Goal: Communication & Community: Answer question/provide support

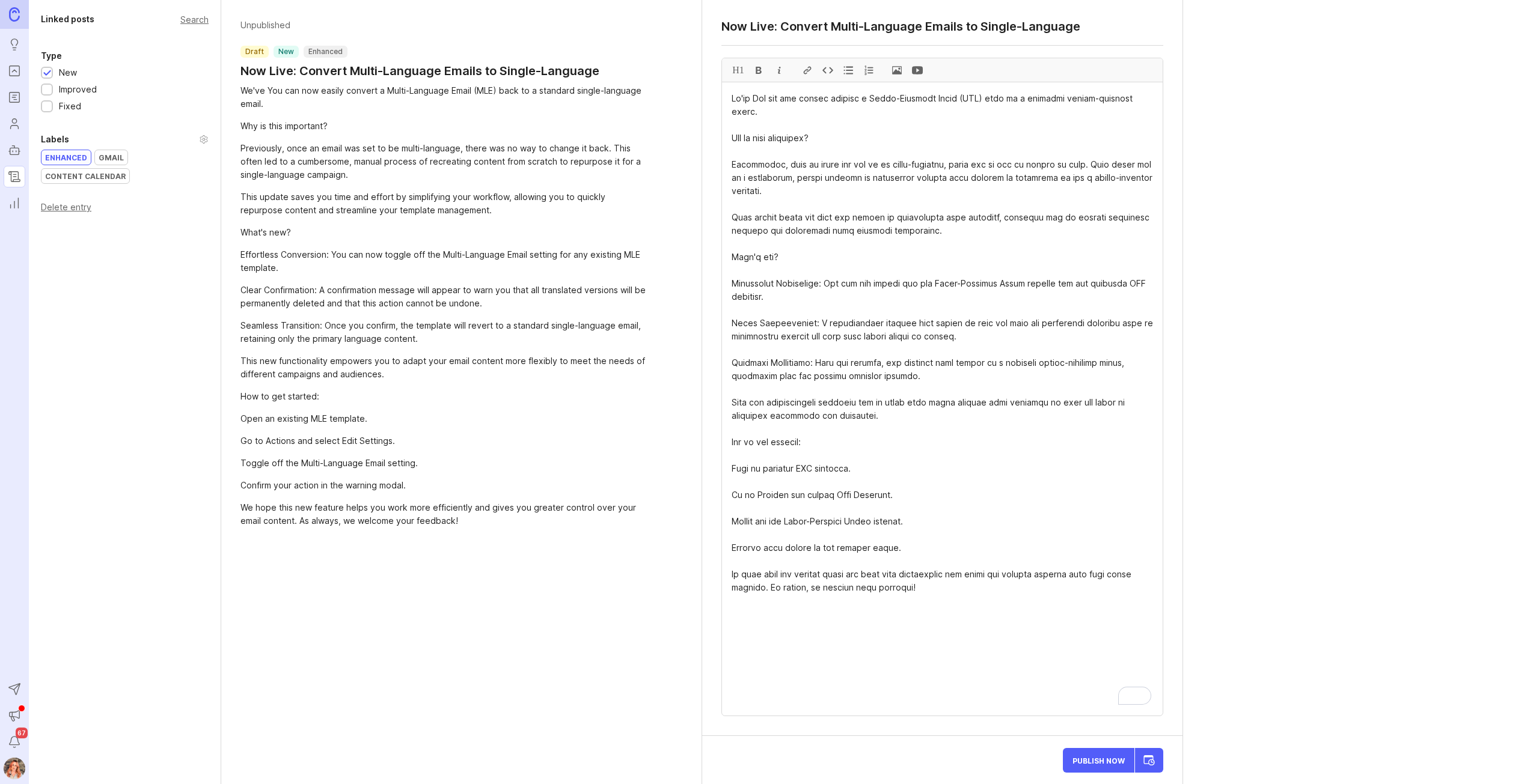
drag, startPoint x: 932, startPoint y: 550, endPoint x: 715, endPoint y: 442, distance: 242.4
click at [715, 442] on div "Now Live: Convert Multi-Language Emails to Single-Language H1" at bounding box center [942, 368] width 480 height 736
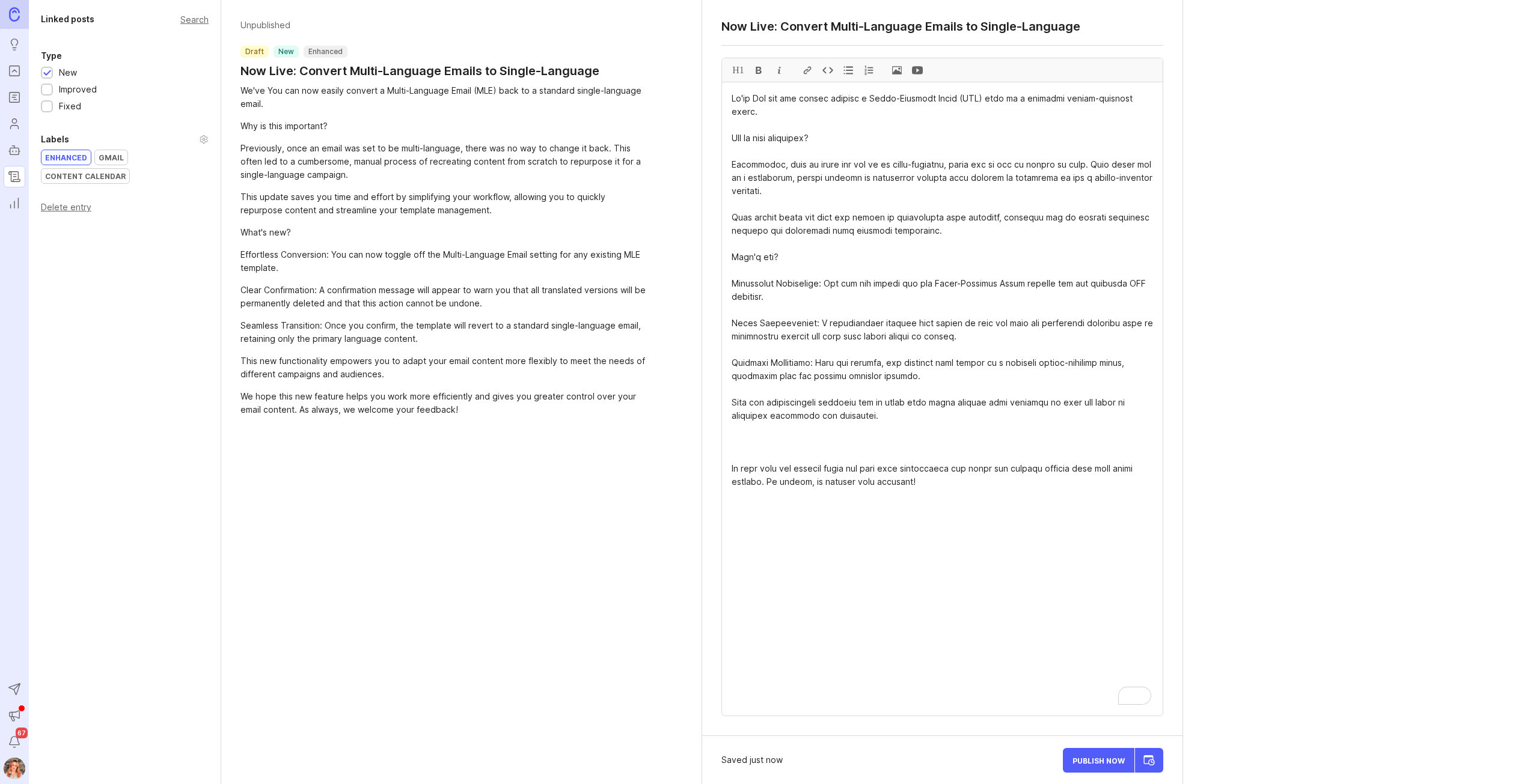
drag, startPoint x: 953, startPoint y: 490, endPoint x: 621, endPoint y: 93, distance: 517.5
type textarea "We've You can now easily convert a Multi-Language Email (MLE) back to a standar…"
drag, startPoint x: 1084, startPoint y: 28, endPoint x: 680, endPoint y: 17, distance: 404.1
click at [680, 17] on div "Linked posts Search Type New Improved Fixed Labels Enhanced Gmail Content Calen…" at bounding box center [783, 392] width 1510 height 784
paste textarea "Convert multi‑language emails back to single l"
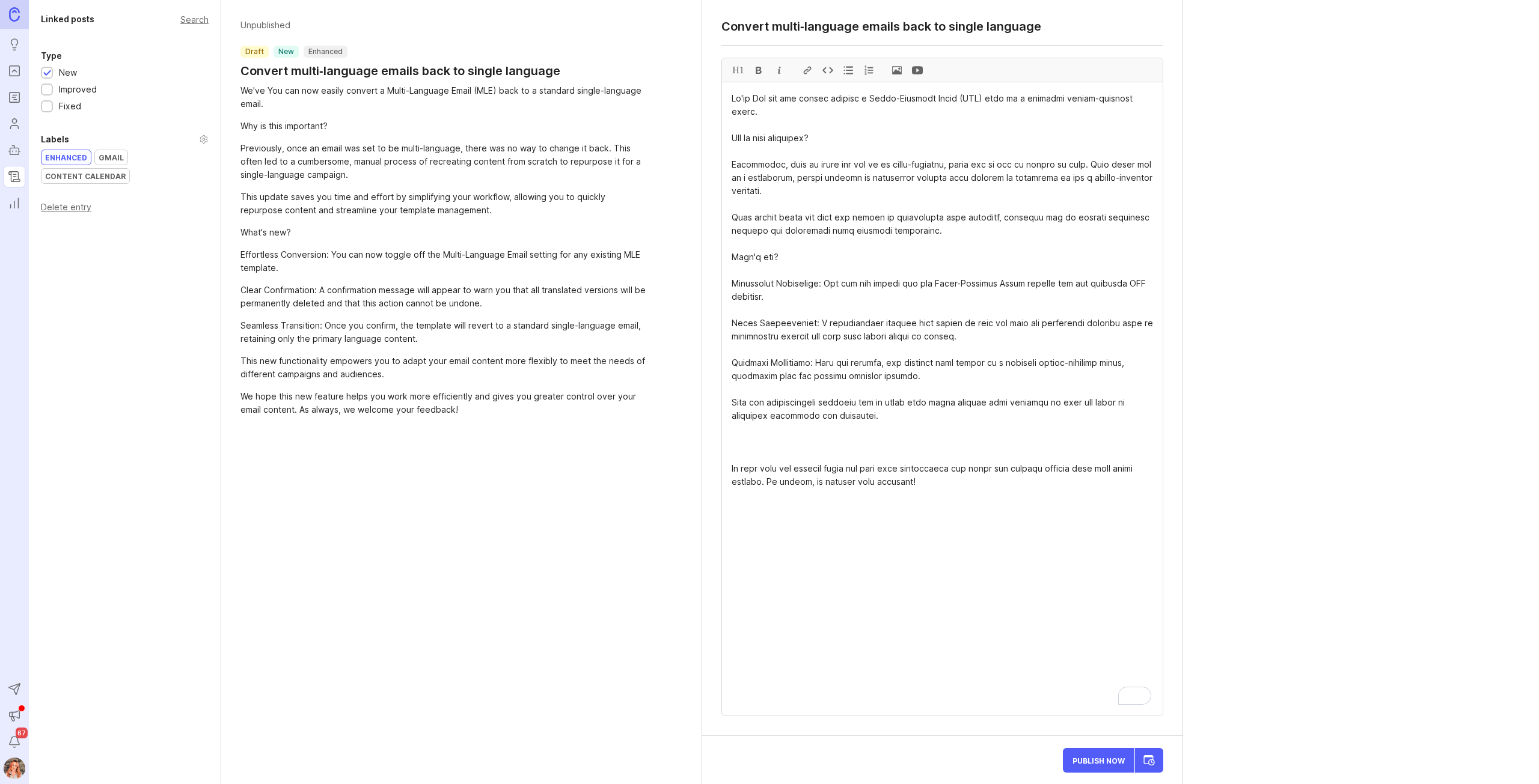
drag, startPoint x: 930, startPoint y: 28, endPoint x: 904, endPoint y: 29, distance: 26.0
drag, startPoint x: 725, startPoint y: 24, endPoint x: 825, endPoint y: 0, distance: 102.8
click at [725, 23] on textarea "Convert multi‑language emails to single language" at bounding box center [942, 27] width 442 height 15
drag, startPoint x: 723, startPoint y: 30, endPoint x: 779, endPoint y: 1, distance: 63.1
click at [723, 30] on textarea "Enhanced: Convert multi‑language emails to single language" at bounding box center [942, 27] width 442 height 15
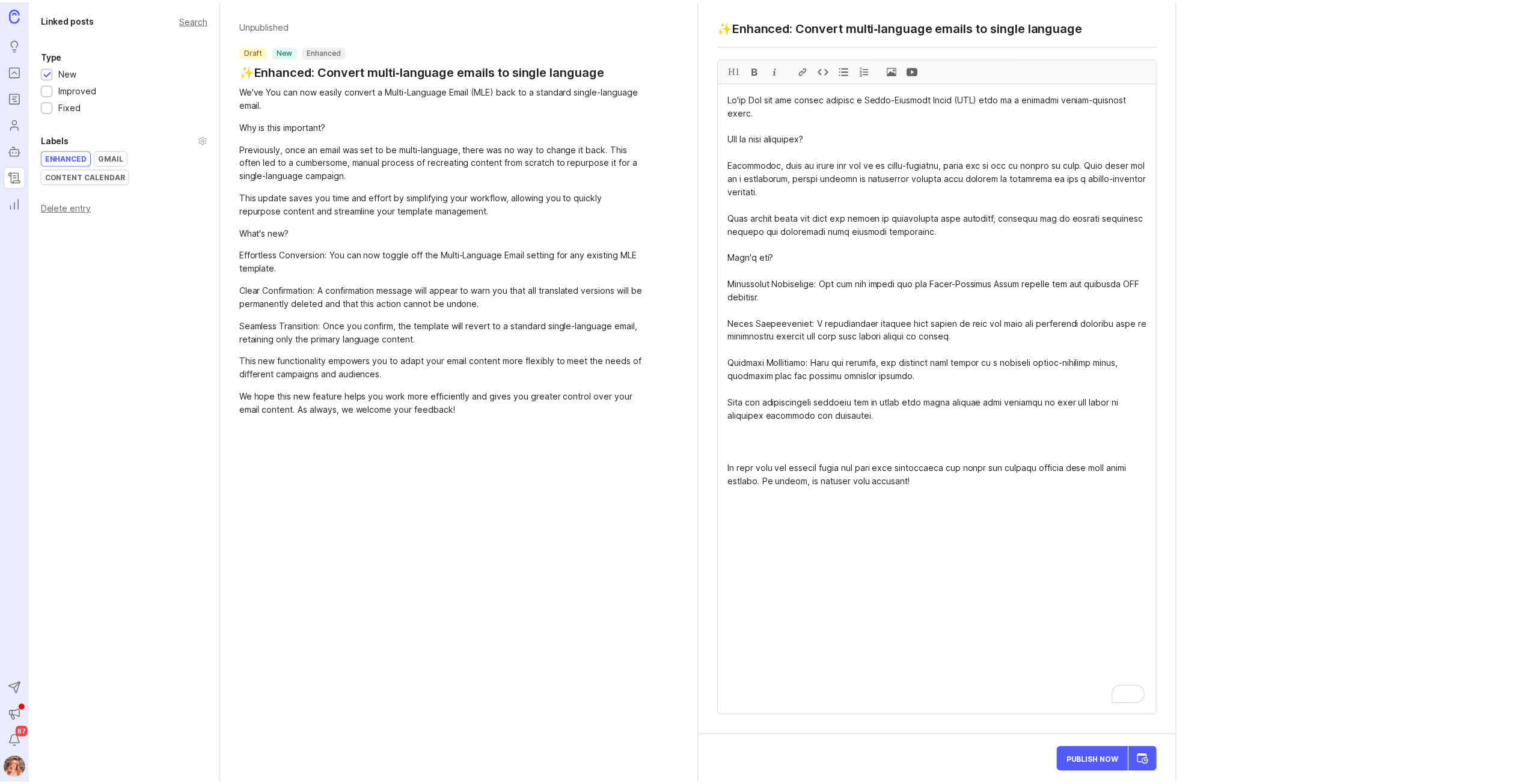
scroll to position [1, 0]
type textarea "✨ Enhanced: Convert multi‑language emails to single language"
drag, startPoint x: 868, startPoint y: 519, endPoint x: 918, endPoint y: 508, distance: 51.2
drag, startPoint x: 928, startPoint y: 487, endPoint x: 626, endPoint y: 37, distance: 541.9
click at [627, 37] on div "Linked posts Search Type New Improved Fixed Labels Enhanced Gmail Content Calen…" at bounding box center [783, 392] width 1510 height 784
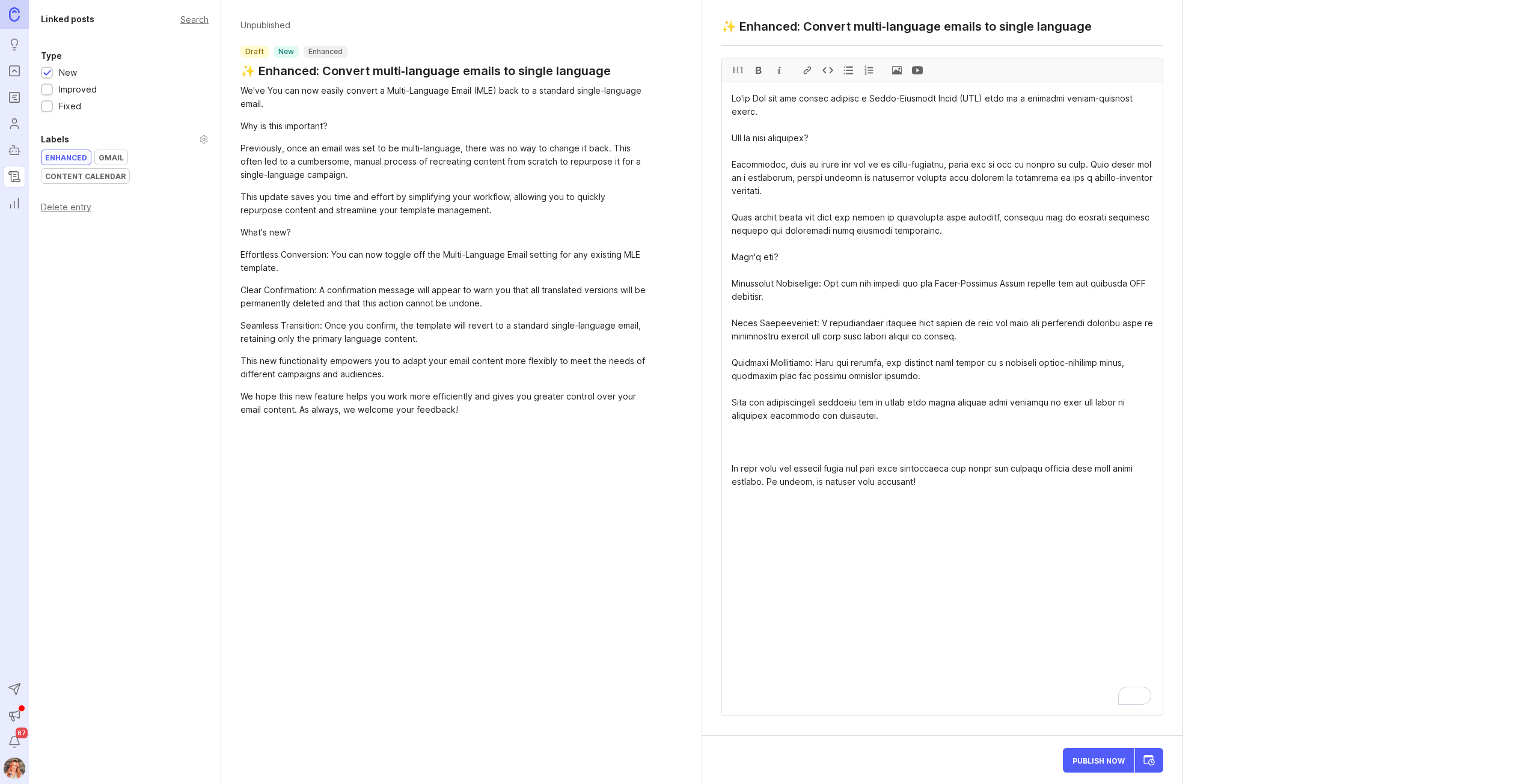
paste textarea "Lor ips dol sitamet c Adipi‑Elitsedd Eiusm (TEM) inci ut l etdolore magnaa‑enim…"
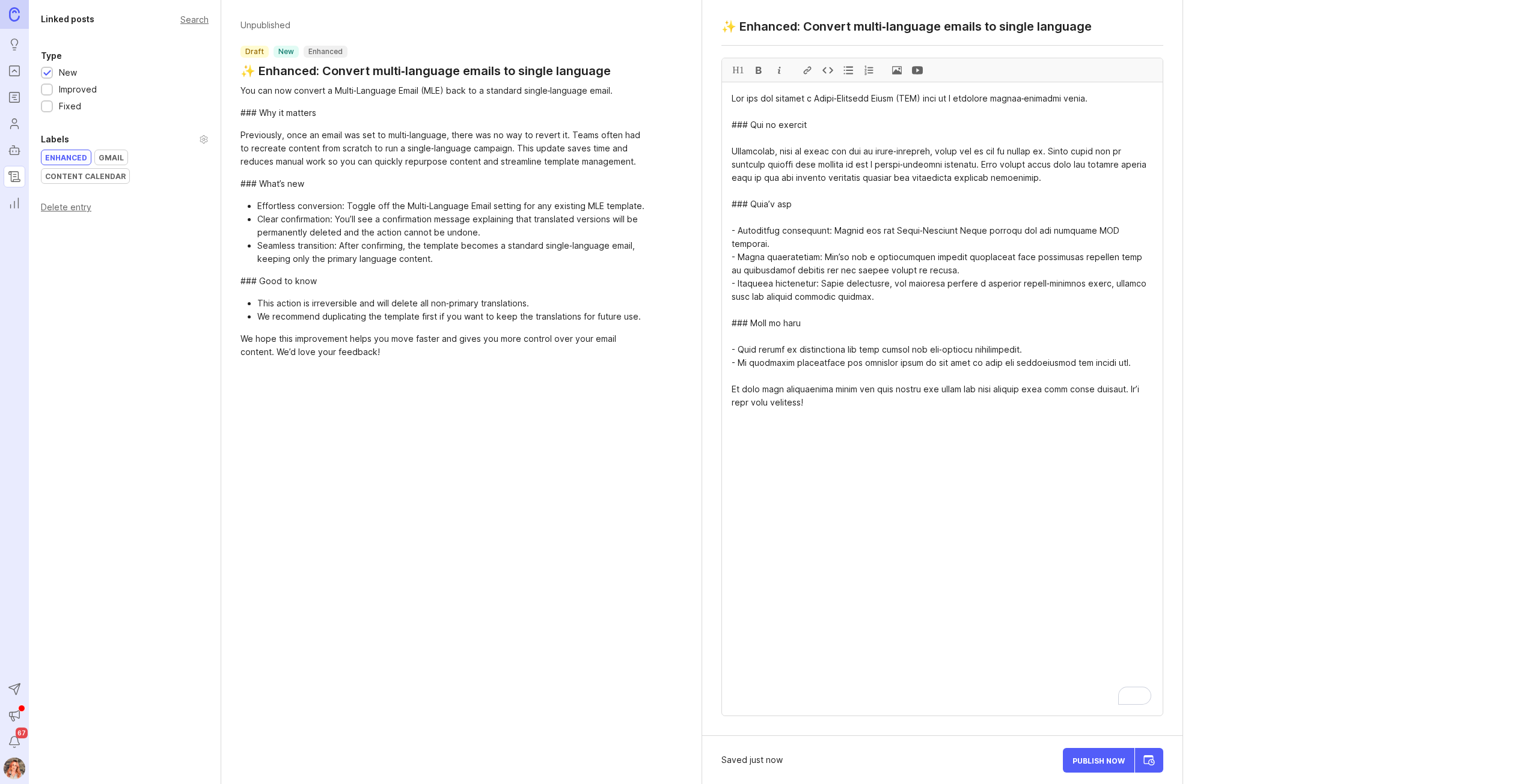
drag, startPoint x: 749, startPoint y: 126, endPoint x: 728, endPoint y: 121, distance: 21.6
click at [728, 121] on textarea "To enrich screen reader interactions, please activate Accessibility in Grammarl…" at bounding box center [942, 399] width 441 height 633
drag, startPoint x: 805, startPoint y: 118, endPoint x: 803, endPoint y: 135, distance: 17.1
click at [734, 67] on div "H1" at bounding box center [738, 70] width 20 height 24
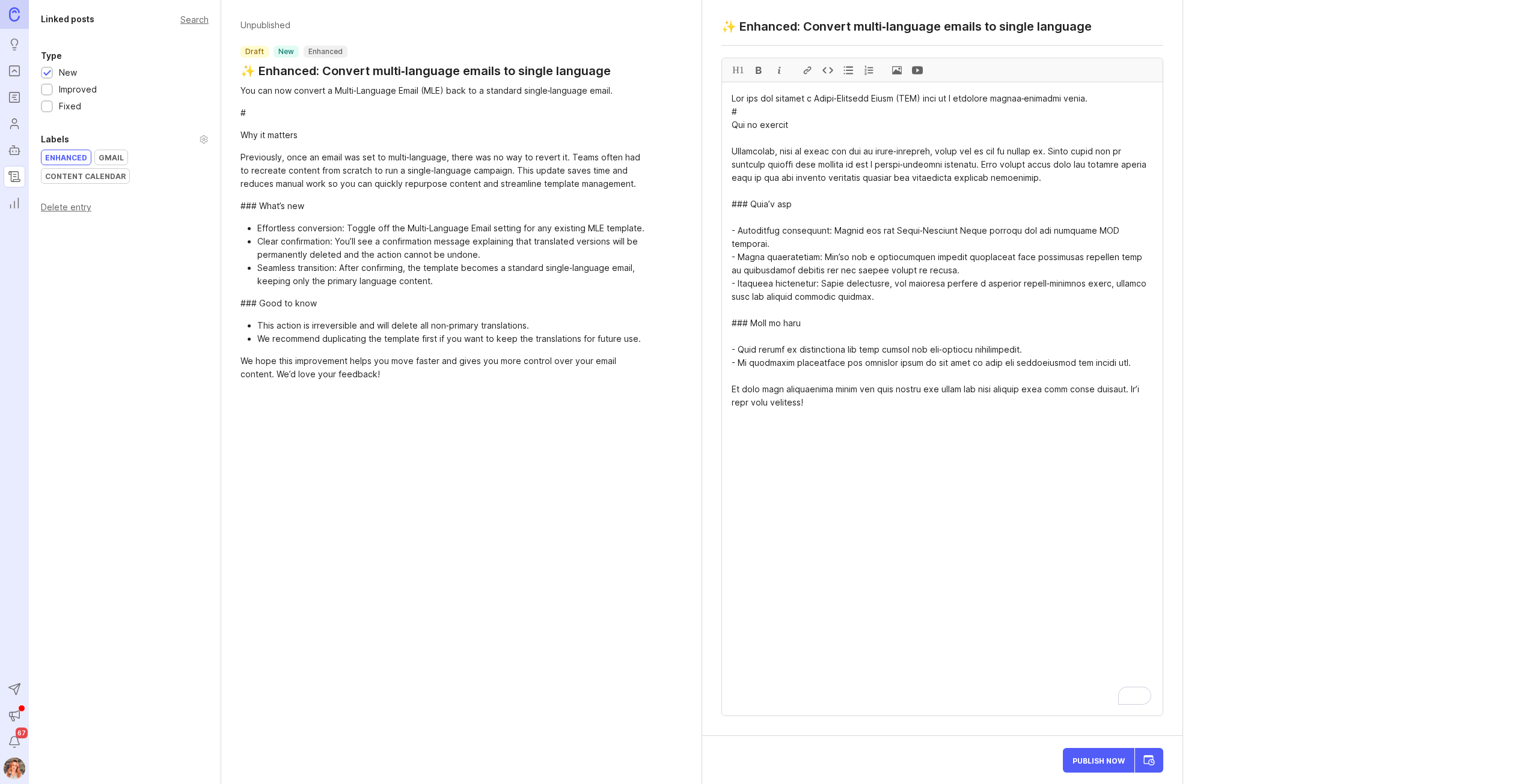
click at [733, 126] on textarea "To enrich screen reader interactions, please activate Accessibility in Grammarl…" at bounding box center [942, 399] width 441 height 633
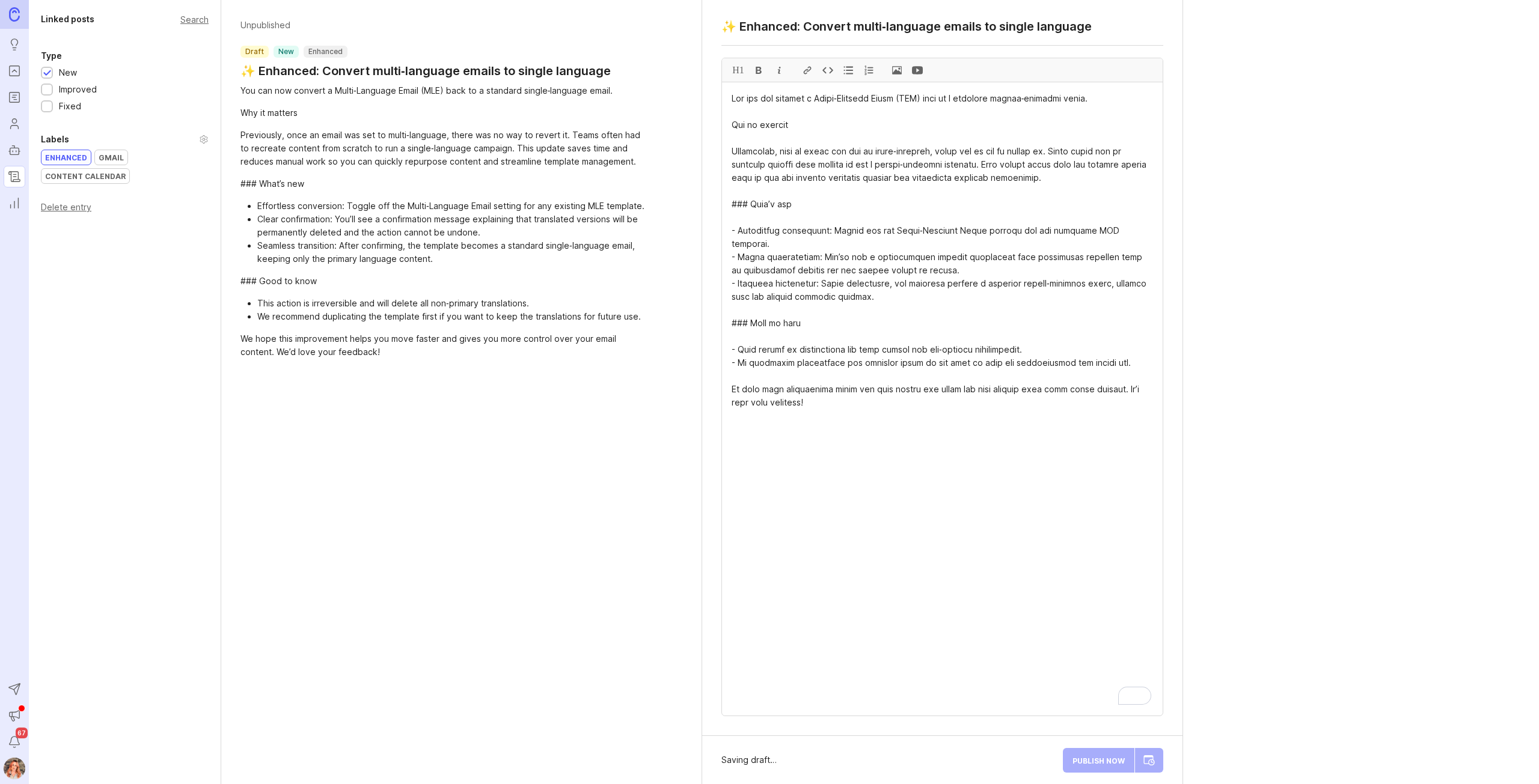
drag, startPoint x: 806, startPoint y: 118, endPoint x: 786, endPoint y: 121, distance: 20.2
click at [790, 121] on textarea "To enrich screen reader interactions, please activate Accessibility in Grammarl…" at bounding box center [942, 399] width 441 height 633
drag, startPoint x: 789, startPoint y: 125, endPoint x: 730, endPoint y: 129, distance: 59.1
click at [730, 129] on textarea "To enrich screen reader interactions, please activate Accessibility in Grammarl…" at bounding box center [942, 399] width 441 height 633
click at [736, 71] on div "H1" at bounding box center [738, 70] width 20 height 24
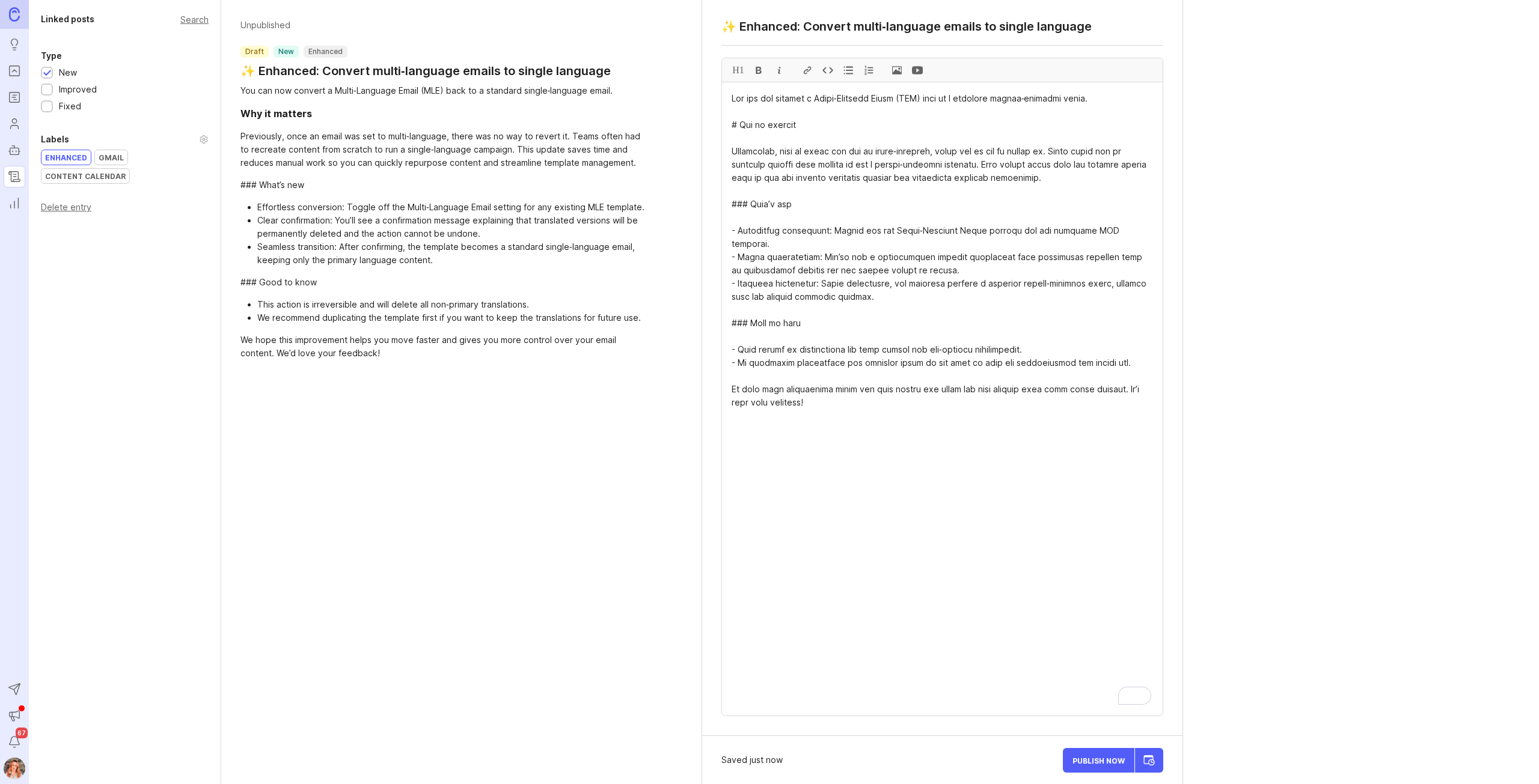
click at [782, 206] on textarea "To enrich screen reader interactions, please activate Accessibility in Grammarl…" at bounding box center [942, 399] width 441 height 633
drag, startPoint x: 749, startPoint y: 204, endPoint x: 706, endPoint y: 201, distance: 43.1
click at [706, 201] on div "✨ Enhanced: Convert multi‑language emails to single language H1" at bounding box center [942, 368] width 480 height 736
drag, startPoint x: 784, startPoint y: 201, endPoint x: 716, endPoint y: 199, distance: 68.0
click at [738, 71] on div "H1" at bounding box center [738, 70] width 20 height 24
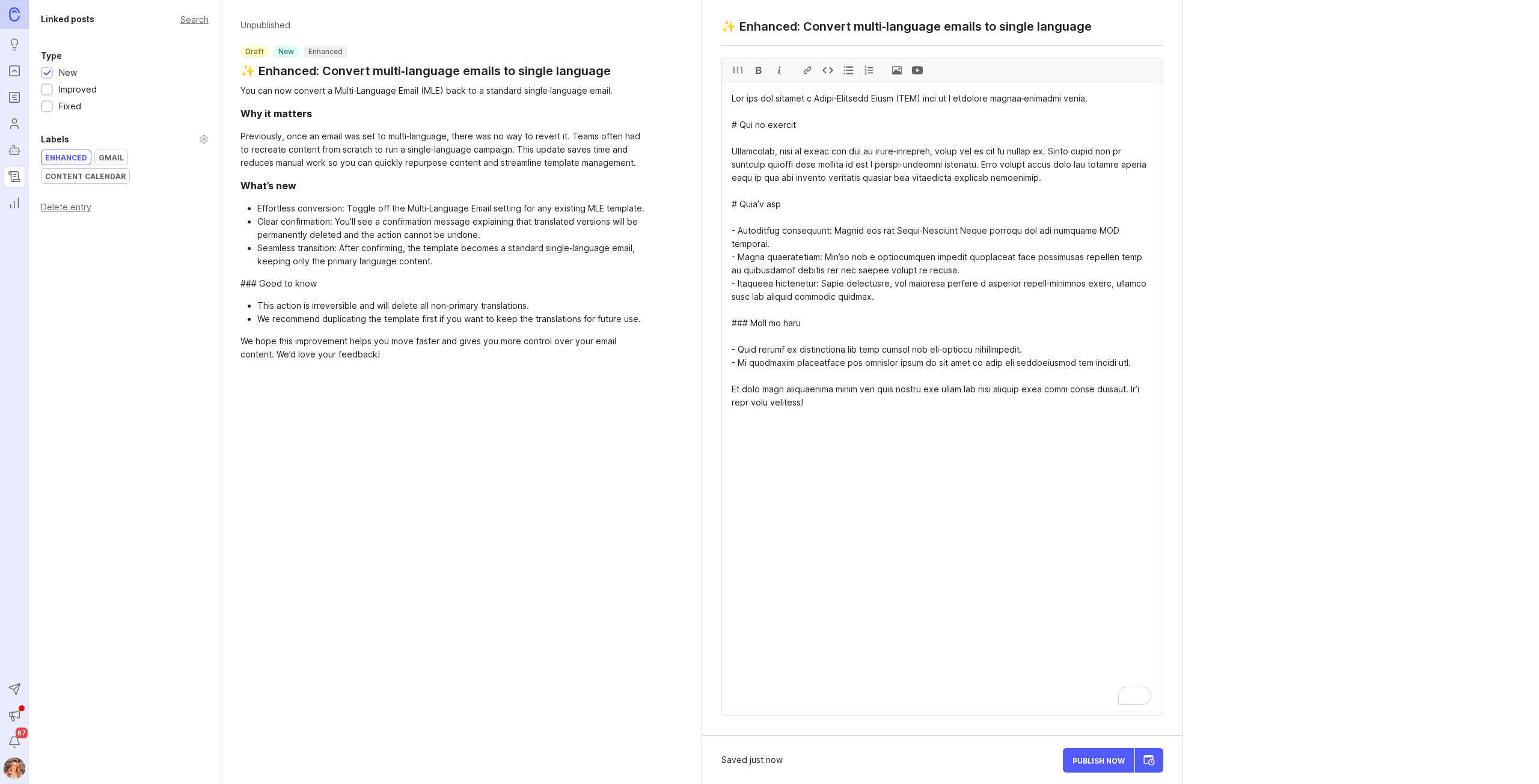
drag, startPoint x: 750, startPoint y: 309, endPoint x: 701, endPoint y: 314, distance: 49.3
drag, startPoint x: 758, startPoint y: 304, endPoint x: 729, endPoint y: 304, distance: 29.0
click at [729, 304] on textarea "To enrich screen reader interactions, please activate Accessibility in Grammarl…" at bounding box center [942, 399] width 441 height 633
click at [745, 68] on div "H1" at bounding box center [738, 70] width 20 height 24
drag, startPoint x: 854, startPoint y: 386, endPoint x: 859, endPoint y: 380, distance: 7.8
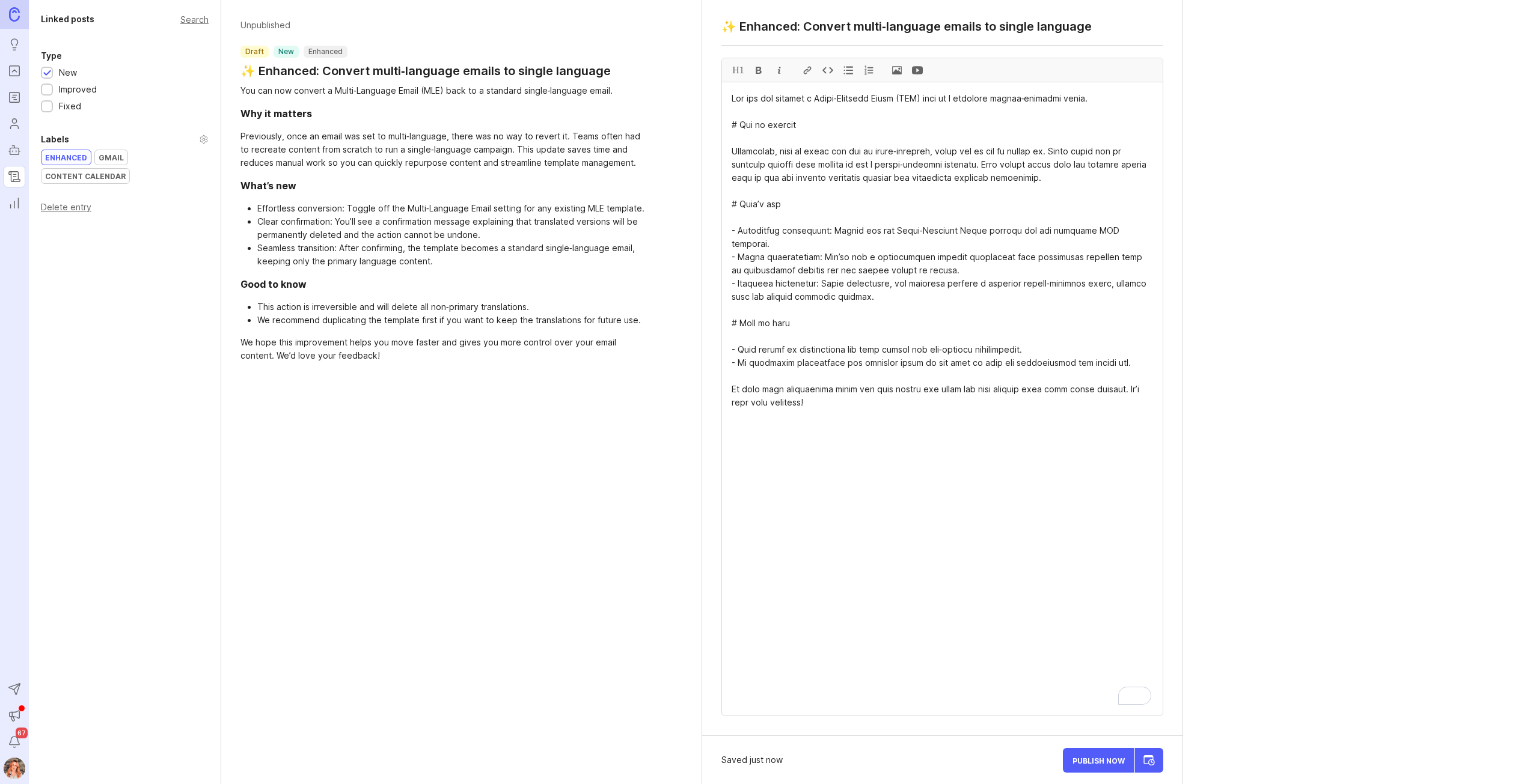
click at [854, 386] on textarea "To enrich screen reader interactions, please activate Accessibility in Grammarl…" at bounding box center [942, 399] width 441 height 633
click at [1134, 349] on textarea "To enrich screen reader interactions, please activate Accessibility in Grammarl…" at bounding box center [942, 399] width 441 height 633
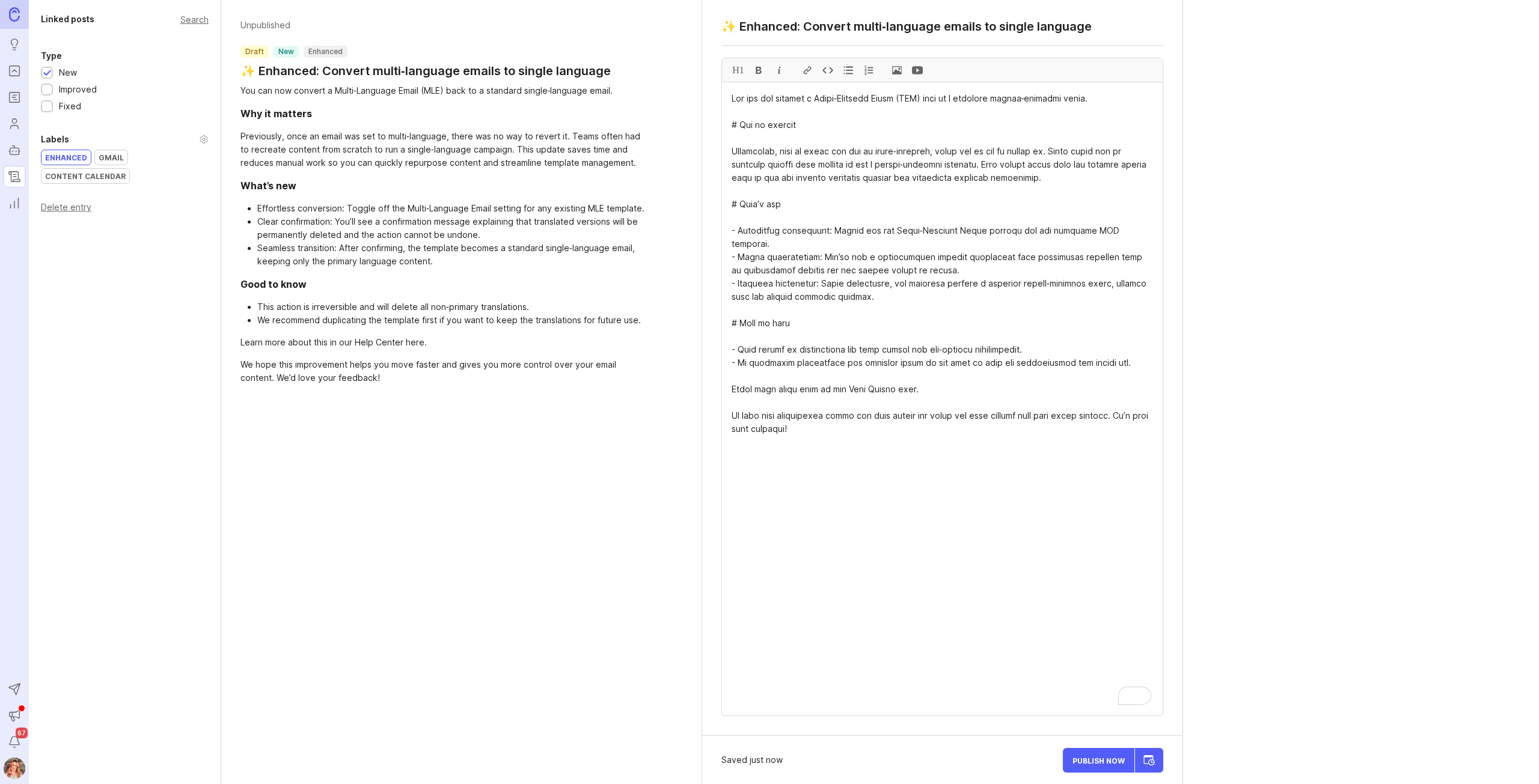
drag, startPoint x: 916, startPoint y: 378, endPoint x: 731, endPoint y: 376, distance: 185.0
click at [726, 379] on html "Ideas Portal Roadmaps Users Autopilot Changelog Reporting Send to Autopilot Ann…" at bounding box center [770, 392] width 1539 height 784
click at [808, 72] on div at bounding box center [807, 70] width 20 height 24
paste textarea "Converting a Multi-Language Email to Single Language"
drag, startPoint x: 819, startPoint y: 270, endPoint x: 737, endPoint y: 268, distance: 82.0
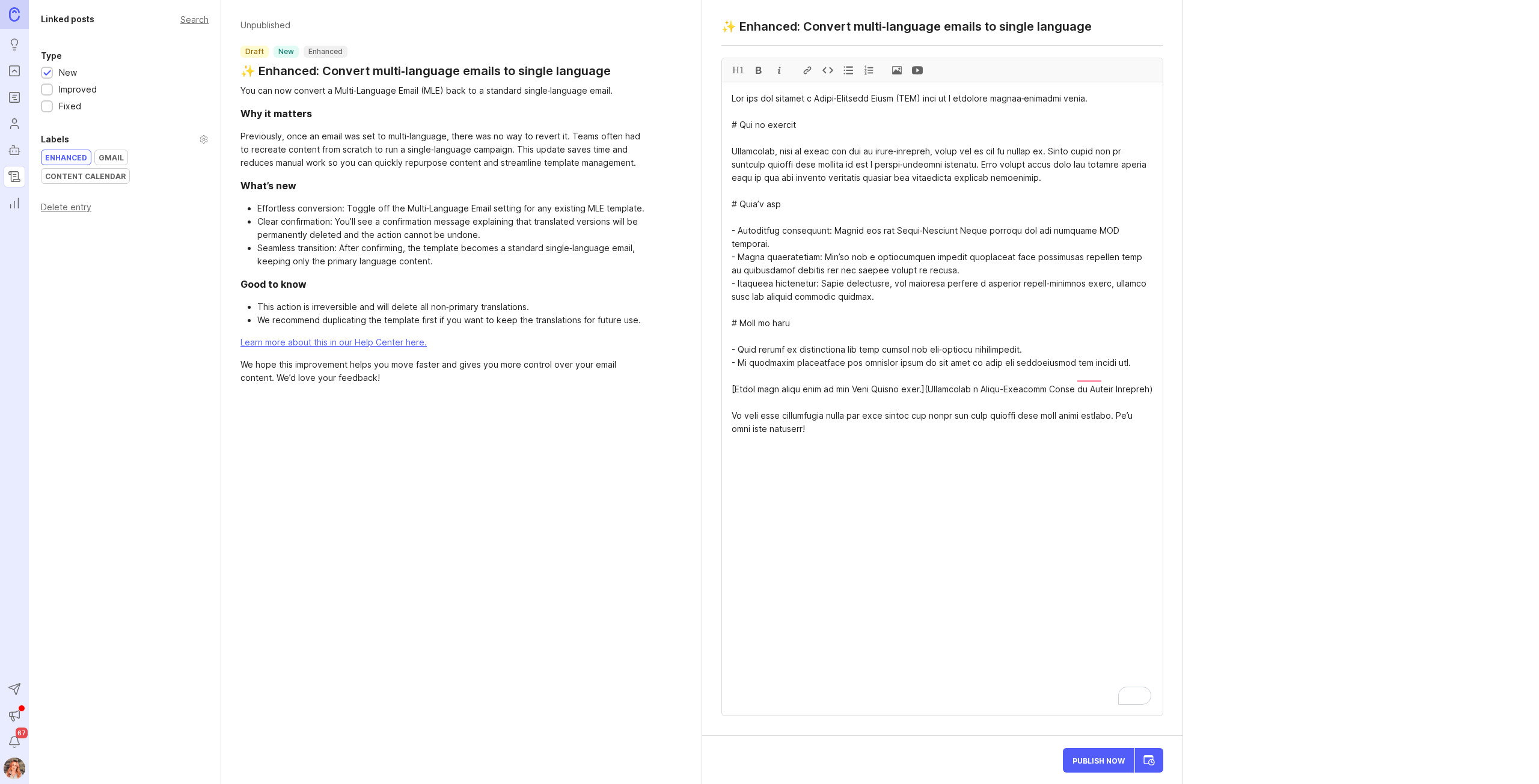
click at [737, 268] on textarea "To enrich screen reader interactions, please activate Accessibility in Grammarl…" at bounding box center [942, 399] width 441 height 633
drag, startPoint x: 972, startPoint y: 250, endPoint x: 717, endPoint y: 241, distance: 255.2
click at [717, 241] on html "Ideas Portal Roadmaps Users Autopilot Changelog Reporting Send to Autopilot Ann…" at bounding box center [770, 392] width 1539 height 784
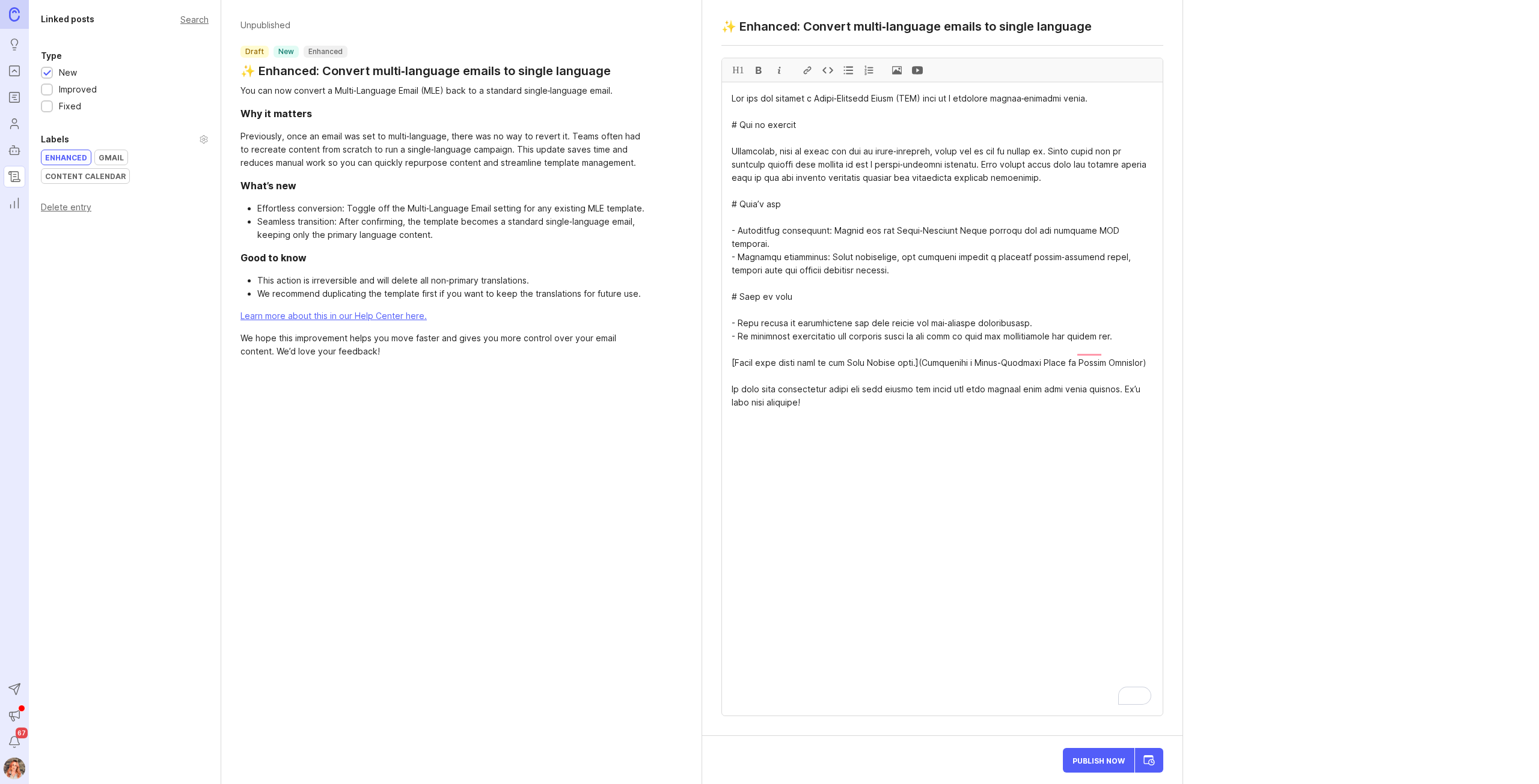
type textarea "Lor ips dol sitamet c Adipi‑Elitsedd Eiusm (TEM) inci ut l etdolore magnaa‑enim…"
click at [48, 86] on div at bounding box center [47, 91] width 8 height 9
click at [47, 72] on div at bounding box center [47, 73] width 8 height 9
drag, startPoint x: 1105, startPoint y: 755, endPoint x: 1105, endPoint y: 747, distance: 8.0
click at [1105, 755] on div "Publish Now" at bounding box center [1112, 759] width 100 height 28
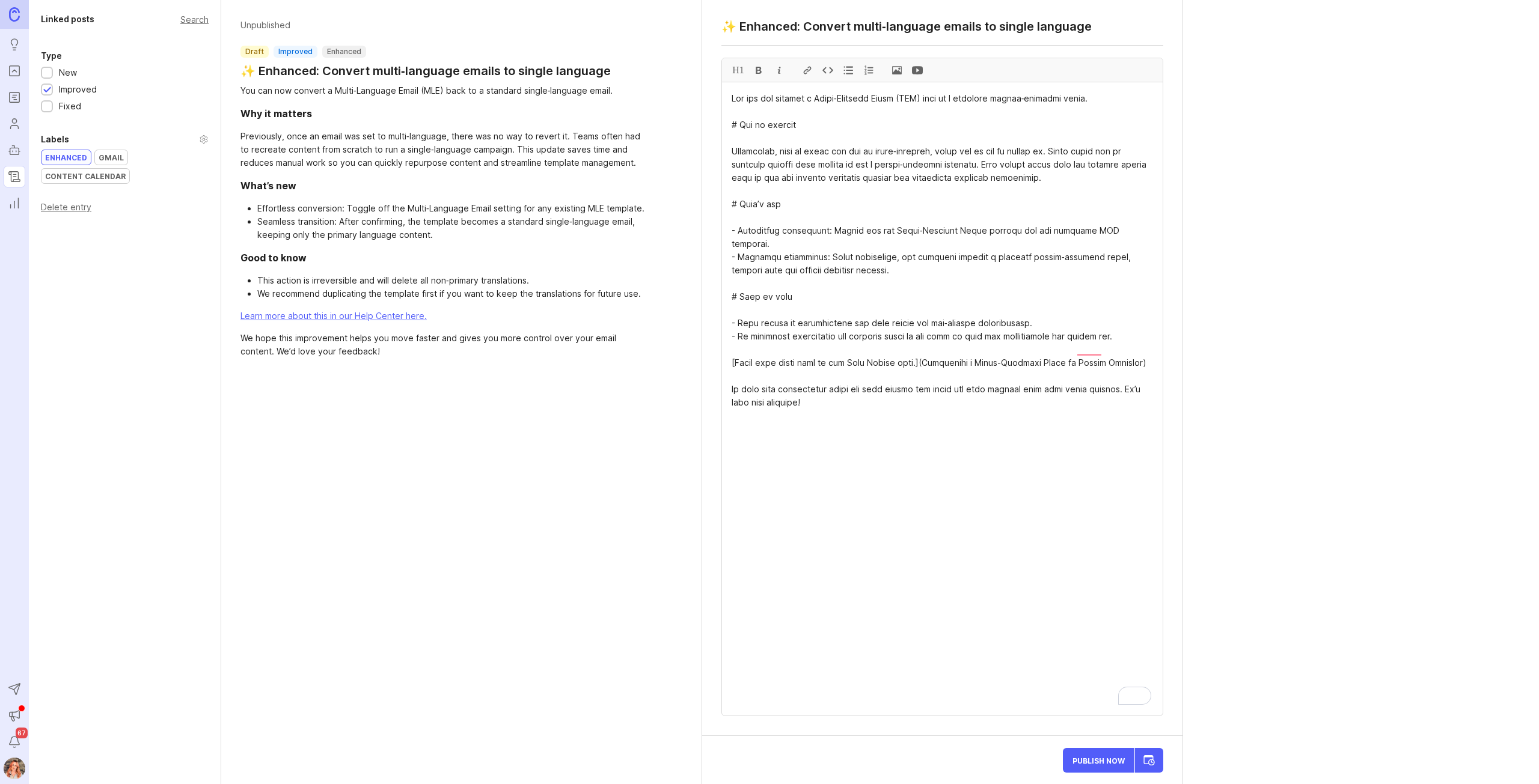
click at [1085, 761] on span "Publish Now" at bounding box center [1098, 760] width 52 height 8
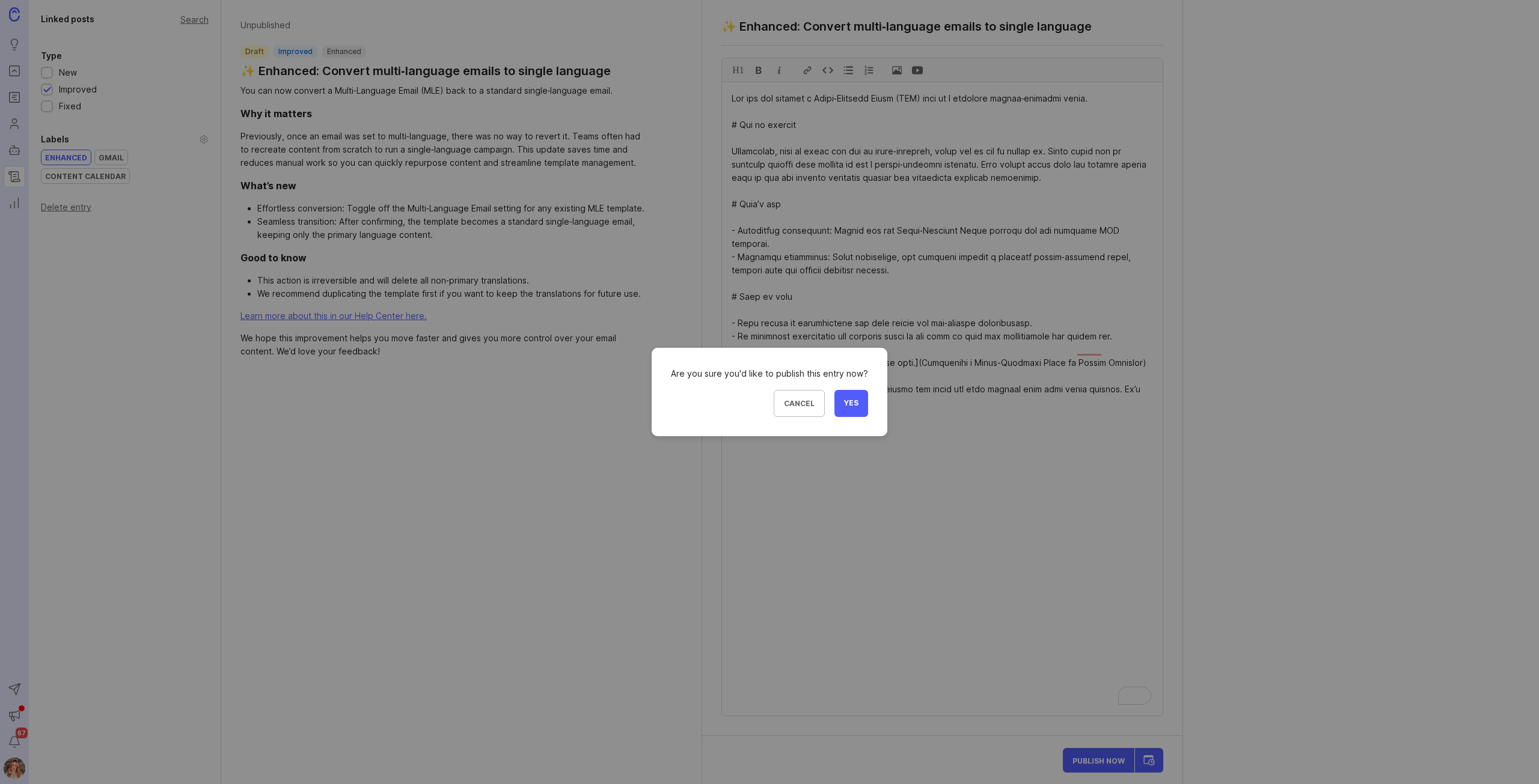
click at [851, 389] on form "Are you sure you'd like to publish this entry now? Cancel Yes" at bounding box center [770, 392] width 197 height 50
drag, startPoint x: 1069, startPoint y: 516, endPoint x: 985, endPoint y: 465, distance: 98.3
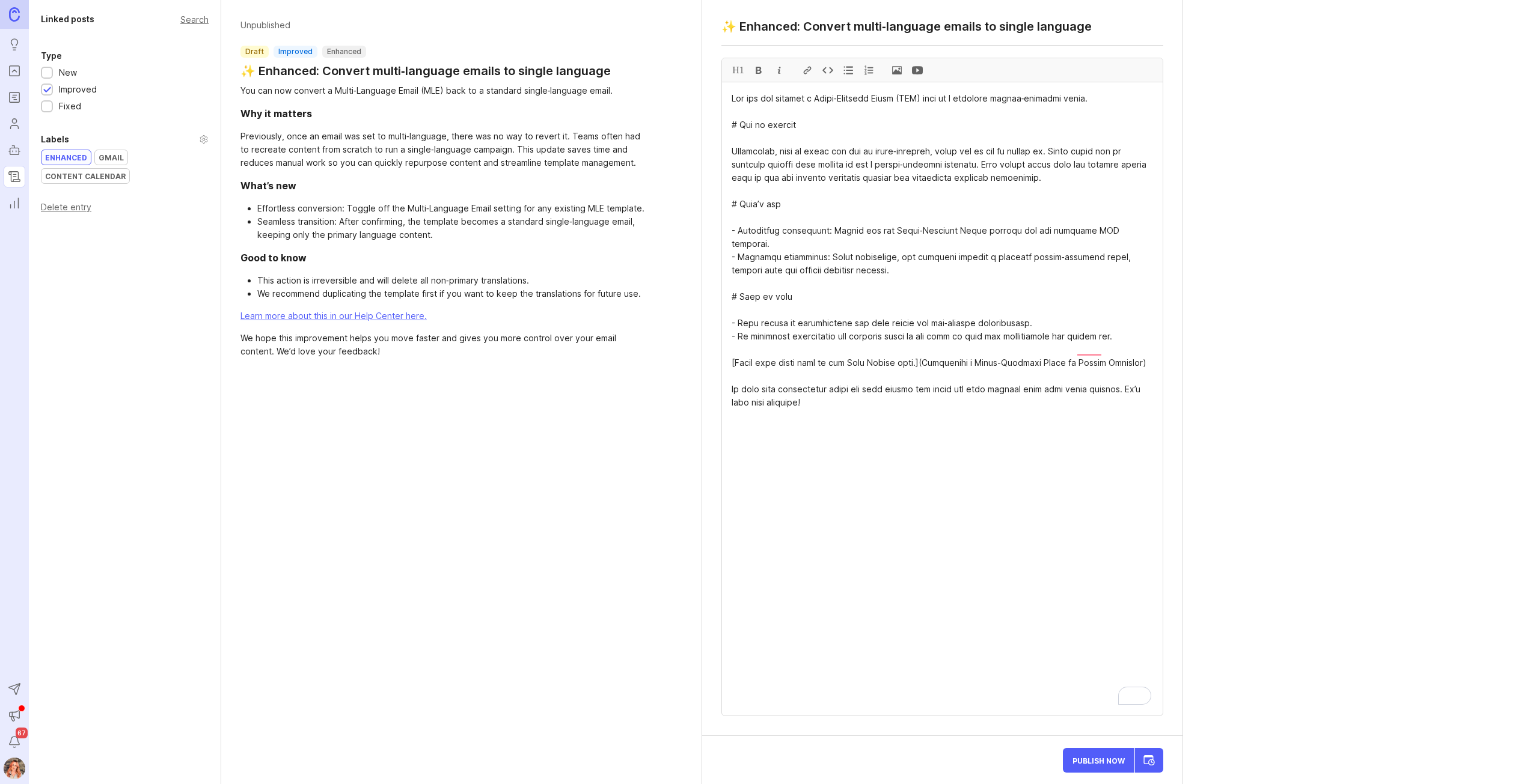
click at [1085, 764] on span "Publish Now" at bounding box center [1098, 760] width 52 height 8
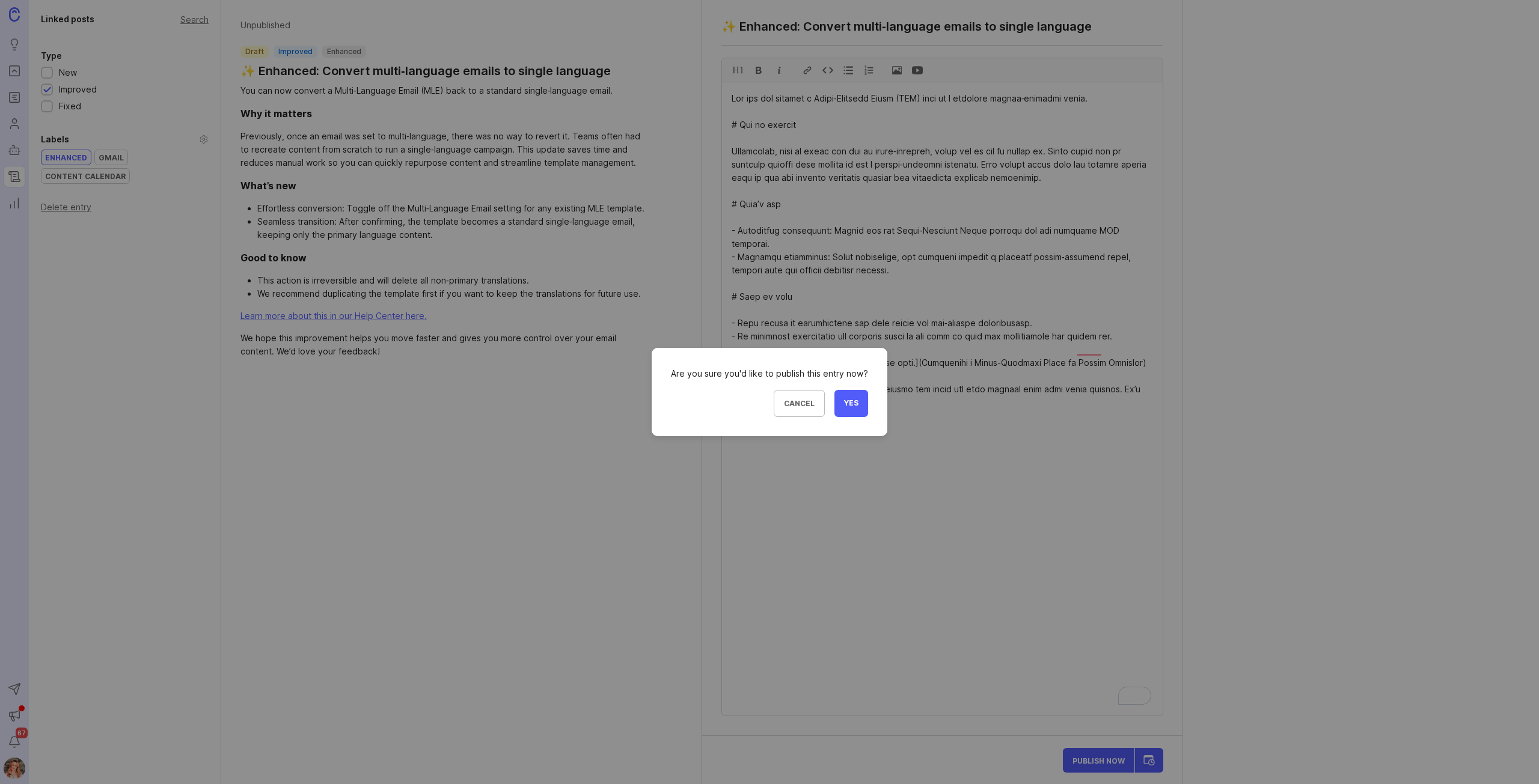
click at [835, 408] on button "Yes" at bounding box center [851, 403] width 34 height 27
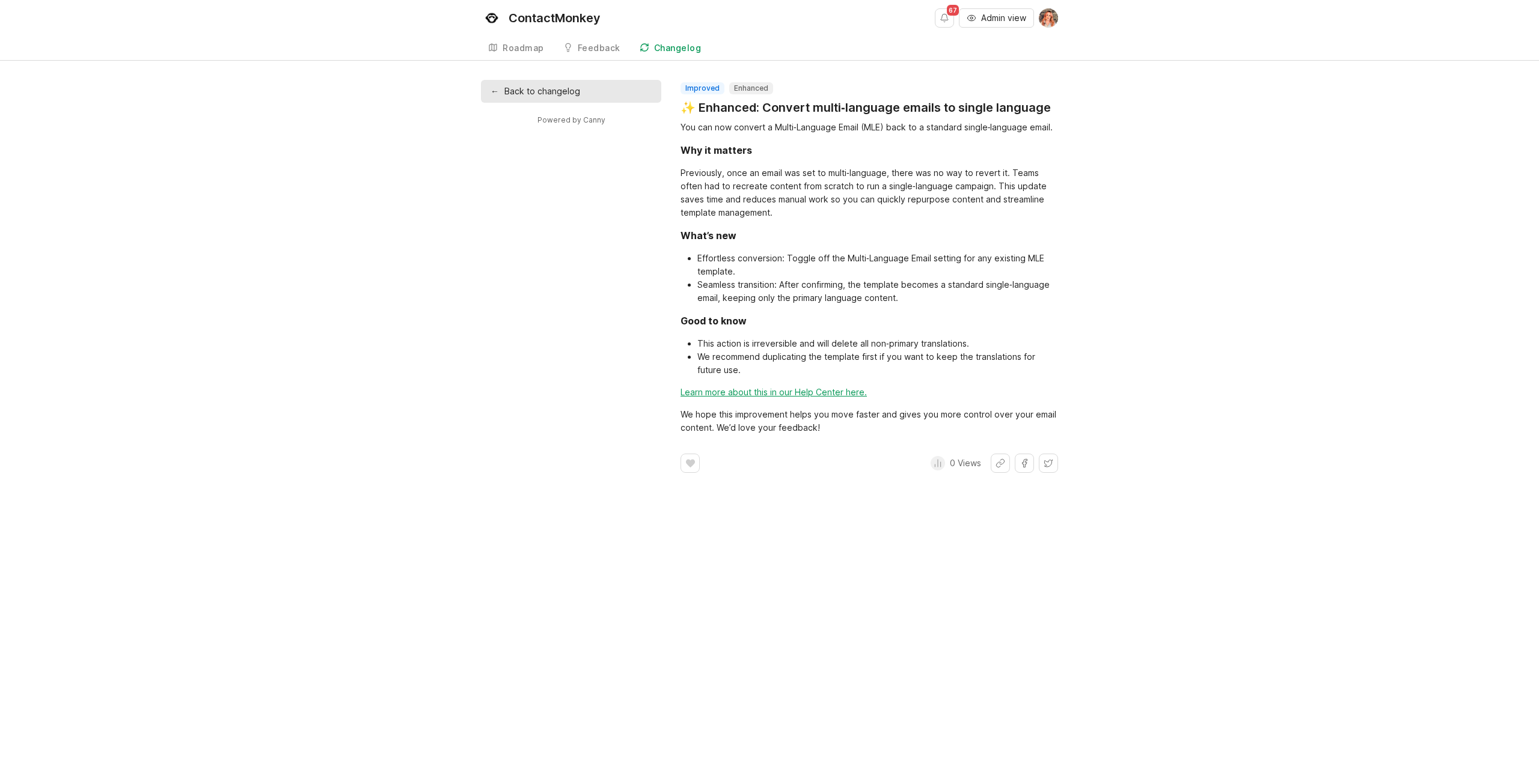
click at [671, 46] on div "Changelog" at bounding box center [678, 48] width 48 height 8
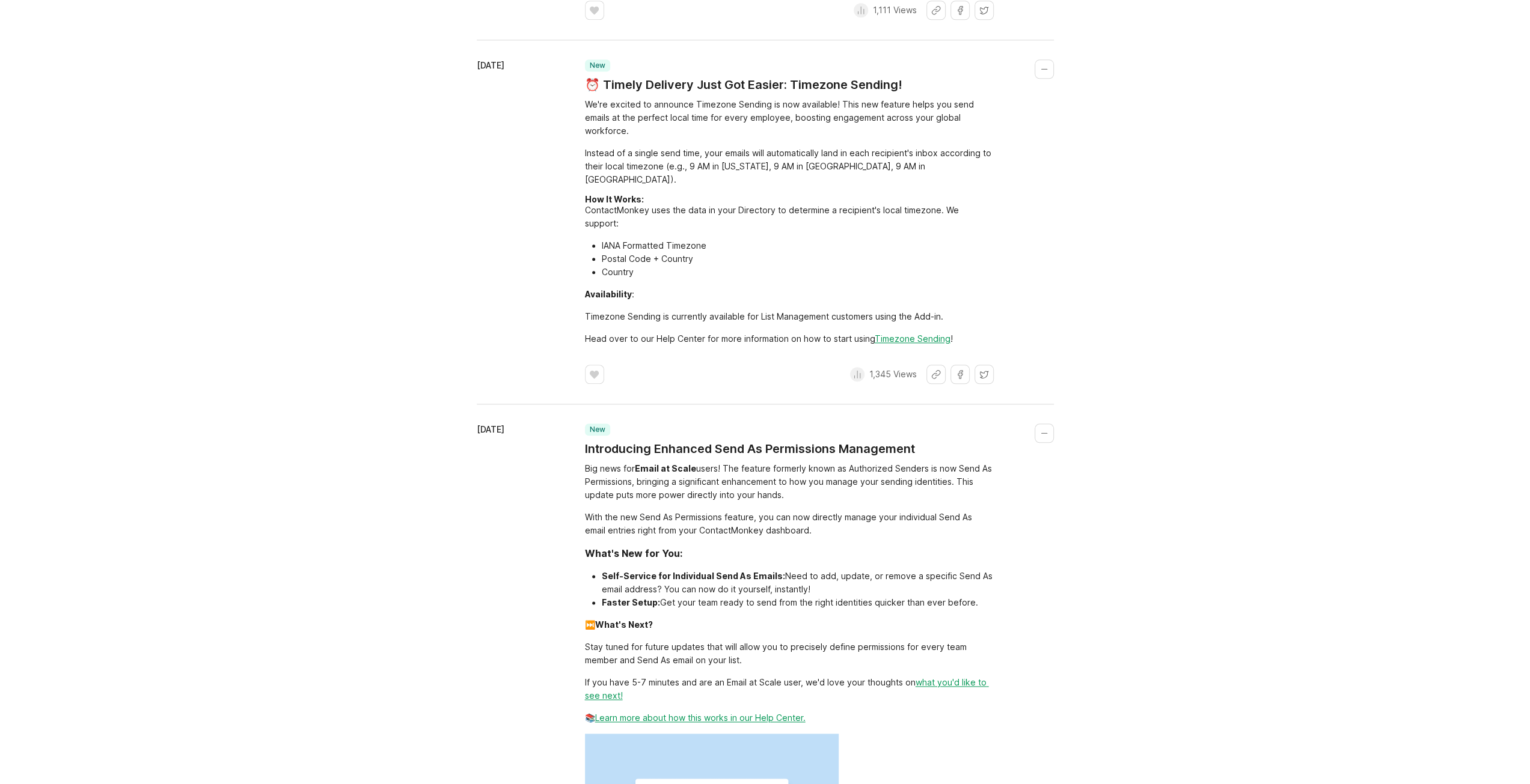
scroll to position [1142, 0]
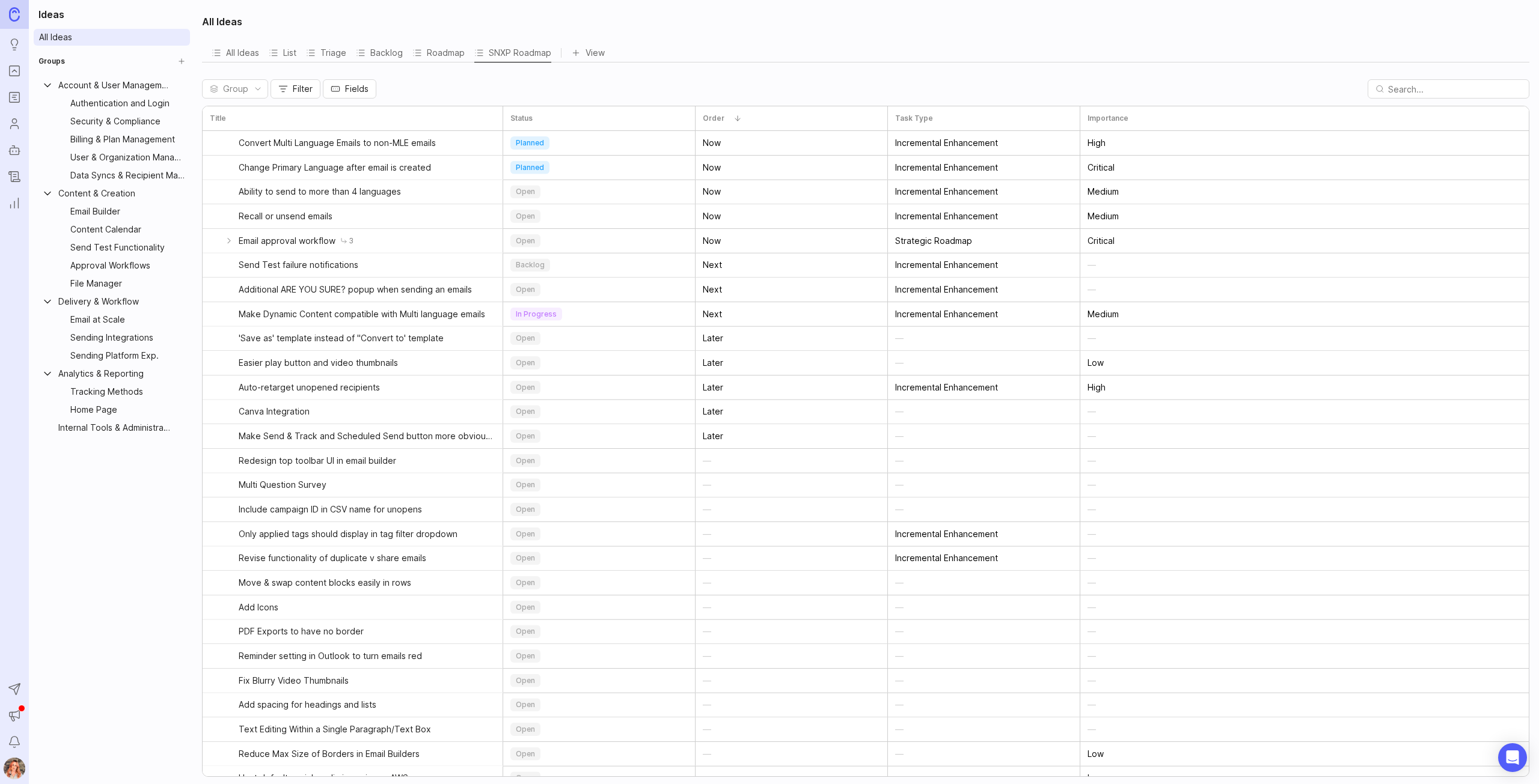
click at [19, 76] on icon "Portal" at bounding box center [15, 71] width 13 height 15
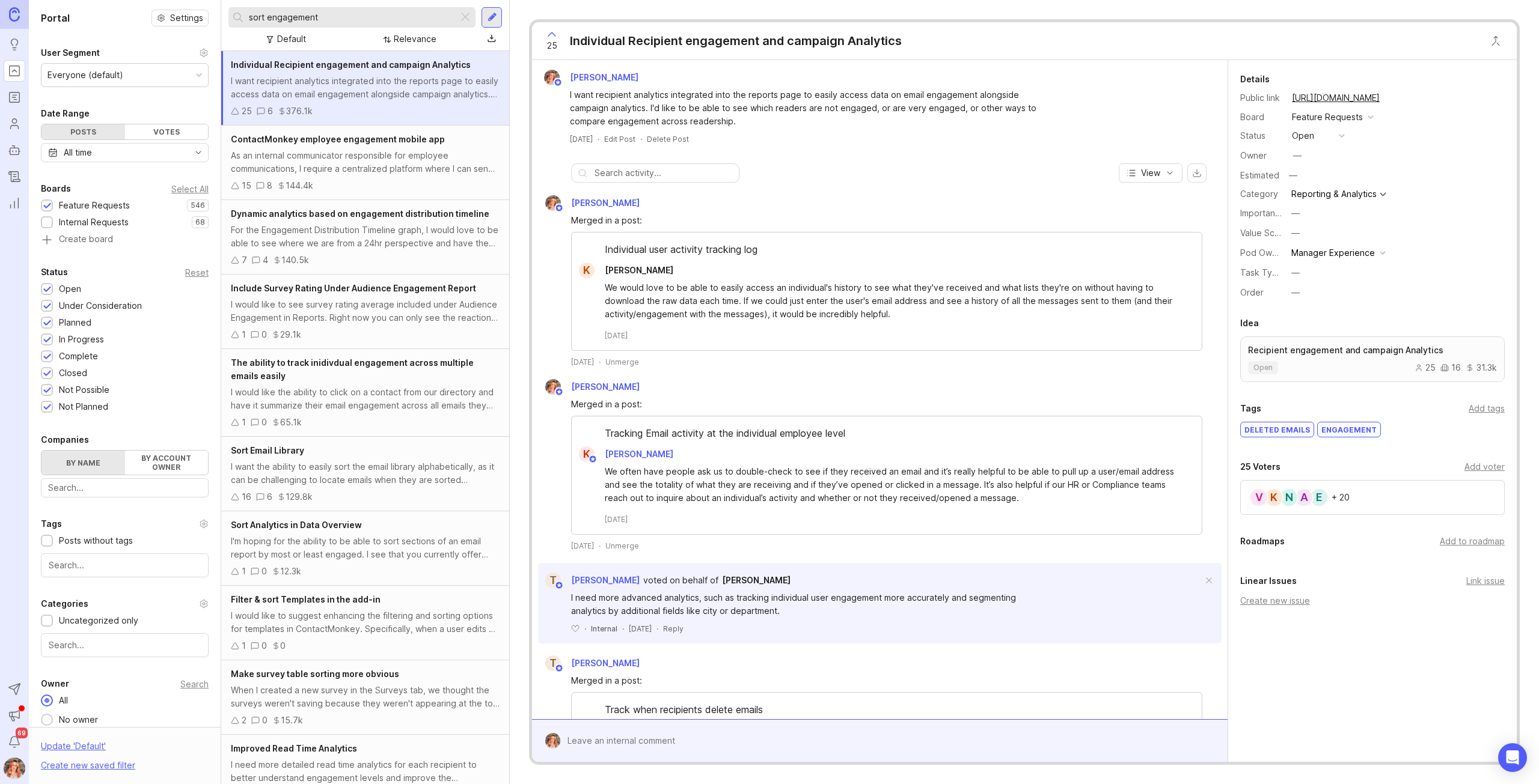
drag, startPoint x: 328, startPoint y: 18, endPoint x: 0, endPoint y: -52, distance: 335.4
click at [0, 0] on html "Ideas Portal Roadmaps Users Autopilot Changelog Reporting Send to Autopilot Ann…" at bounding box center [770, 392] width 1539 height 784
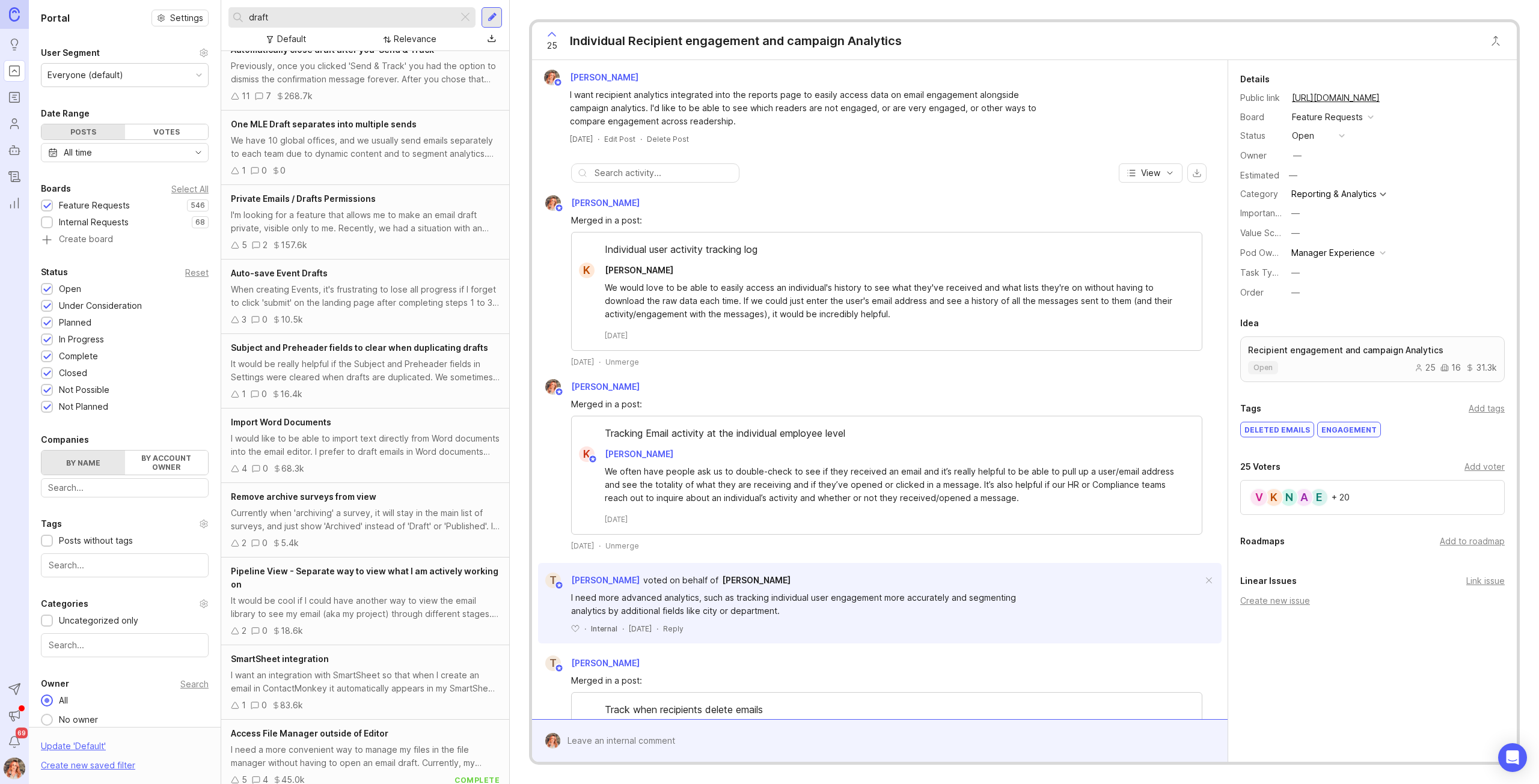
scroll to position [23, 0]
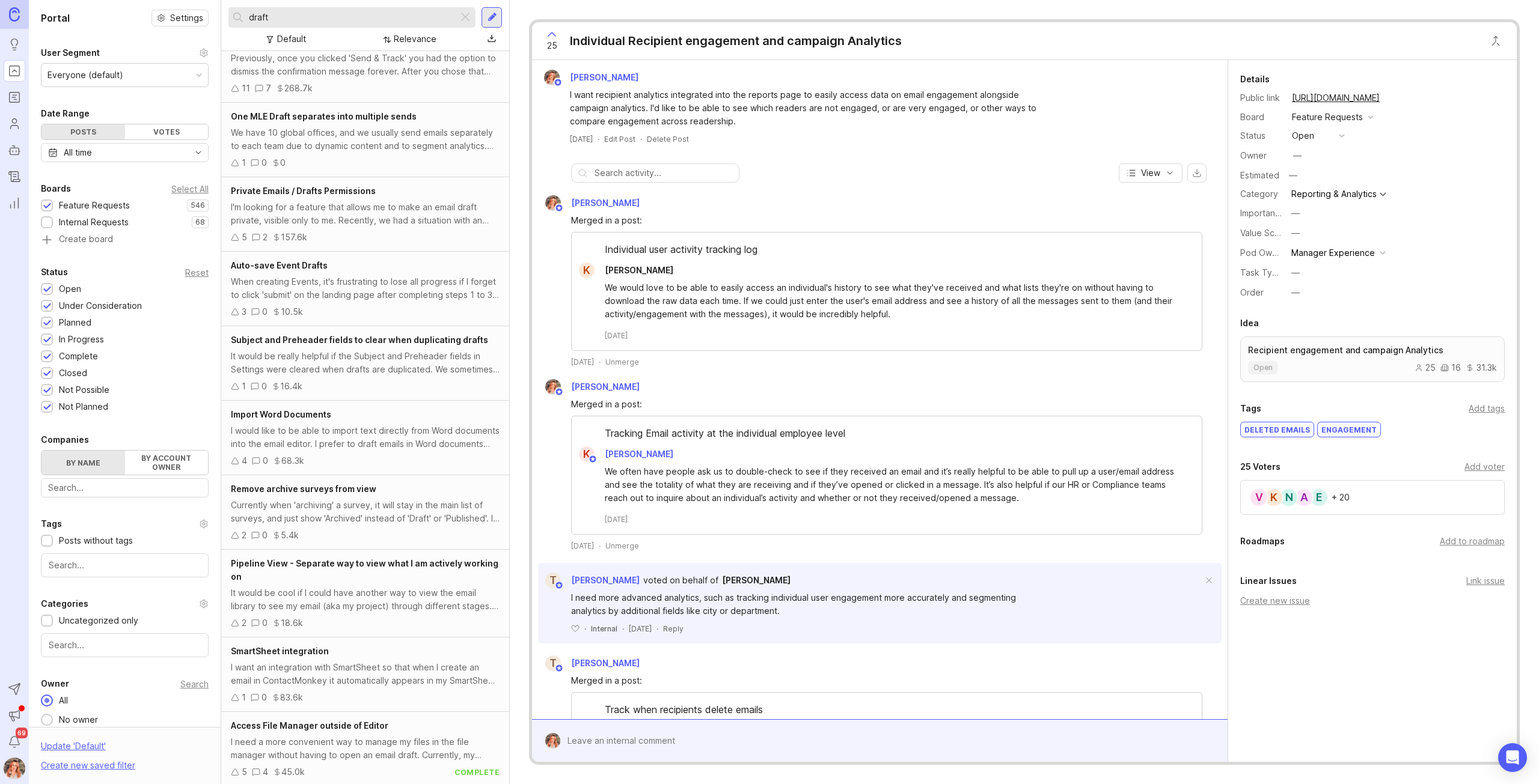
type input "draft"
click at [392, 587] on div "It would be cool if I could have another way to view the email library to see m…" at bounding box center [365, 599] width 269 height 27
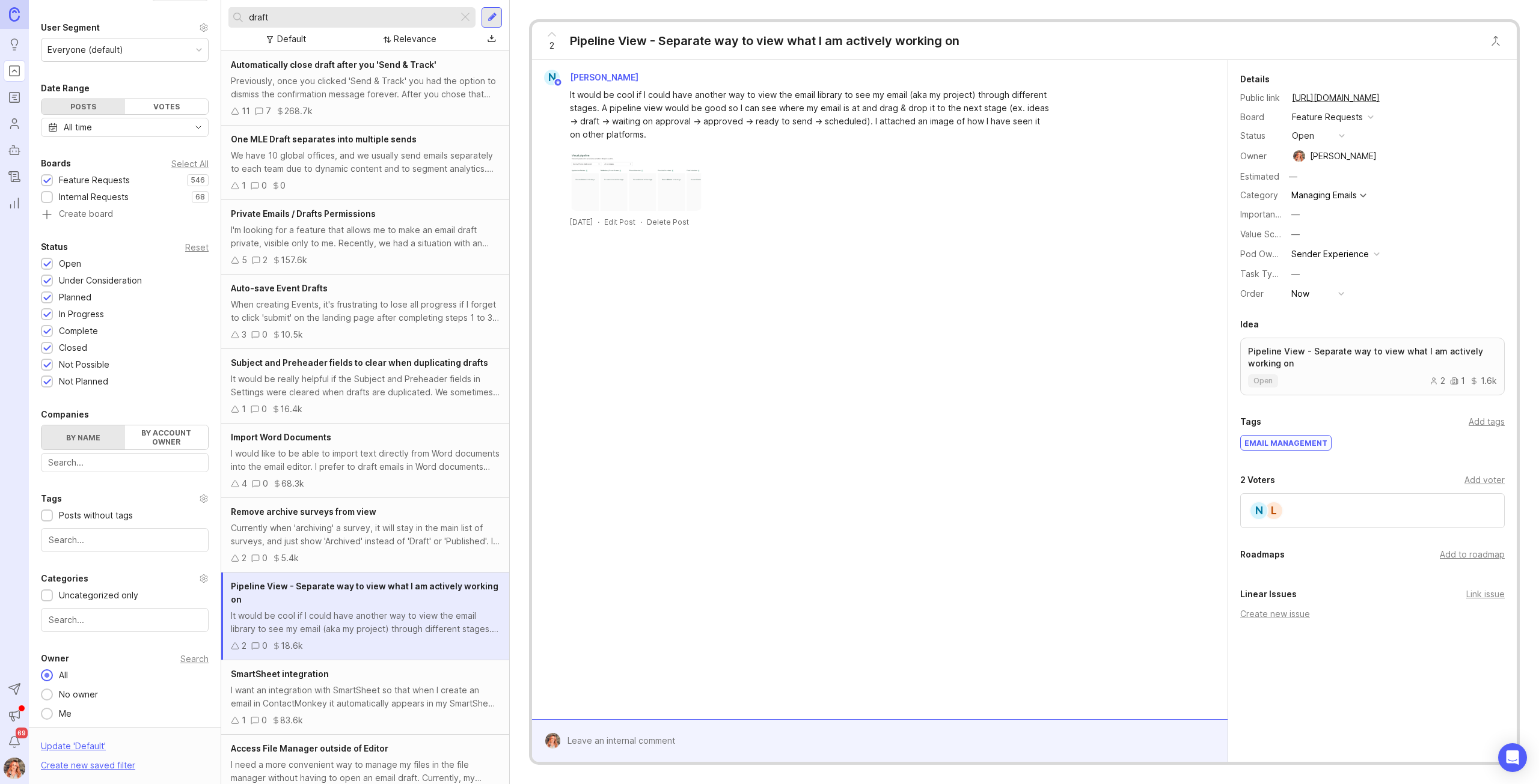
click at [196, 247] on div "Reset" at bounding box center [197, 247] width 24 height 6
drag, startPoint x: 53, startPoint y: 279, endPoint x: 51, endPoint y: 271, distance: 8.2
click at [53, 279] on div "Under Consideration" at bounding box center [95, 281] width 107 height 13
click at [51, 261] on div at bounding box center [47, 264] width 8 height 9
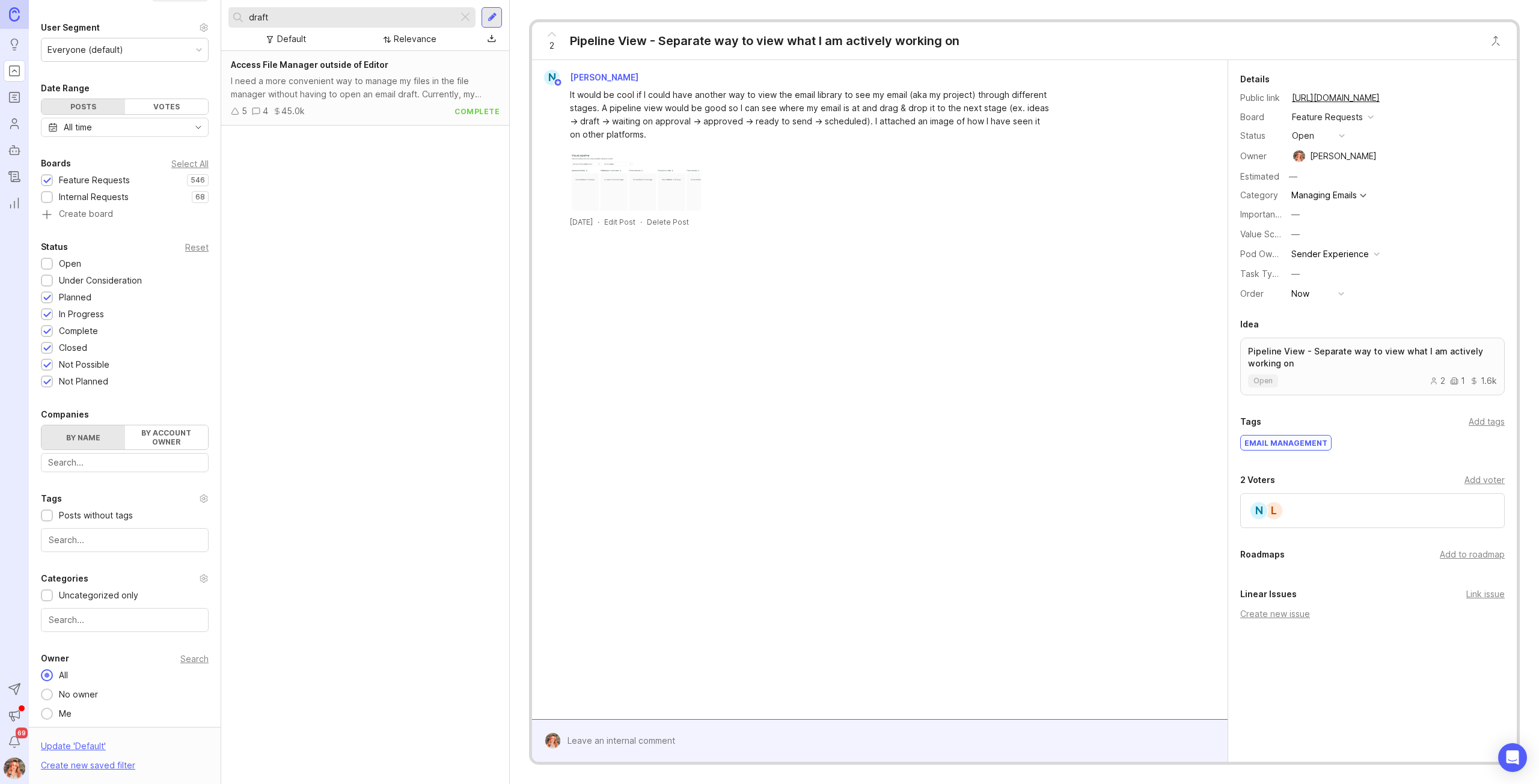
click at [49, 315] on div at bounding box center [47, 315] width 8 height 9
click at [47, 335] on div at bounding box center [47, 332] width 8 height 9
drag, startPoint x: 46, startPoint y: 349, endPoint x: 50, endPoint y: 360, distance: 11.7
click at [46, 349] on div at bounding box center [47, 349] width 8 height 9
click at [49, 369] on div at bounding box center [47, 364] width 12 height 12
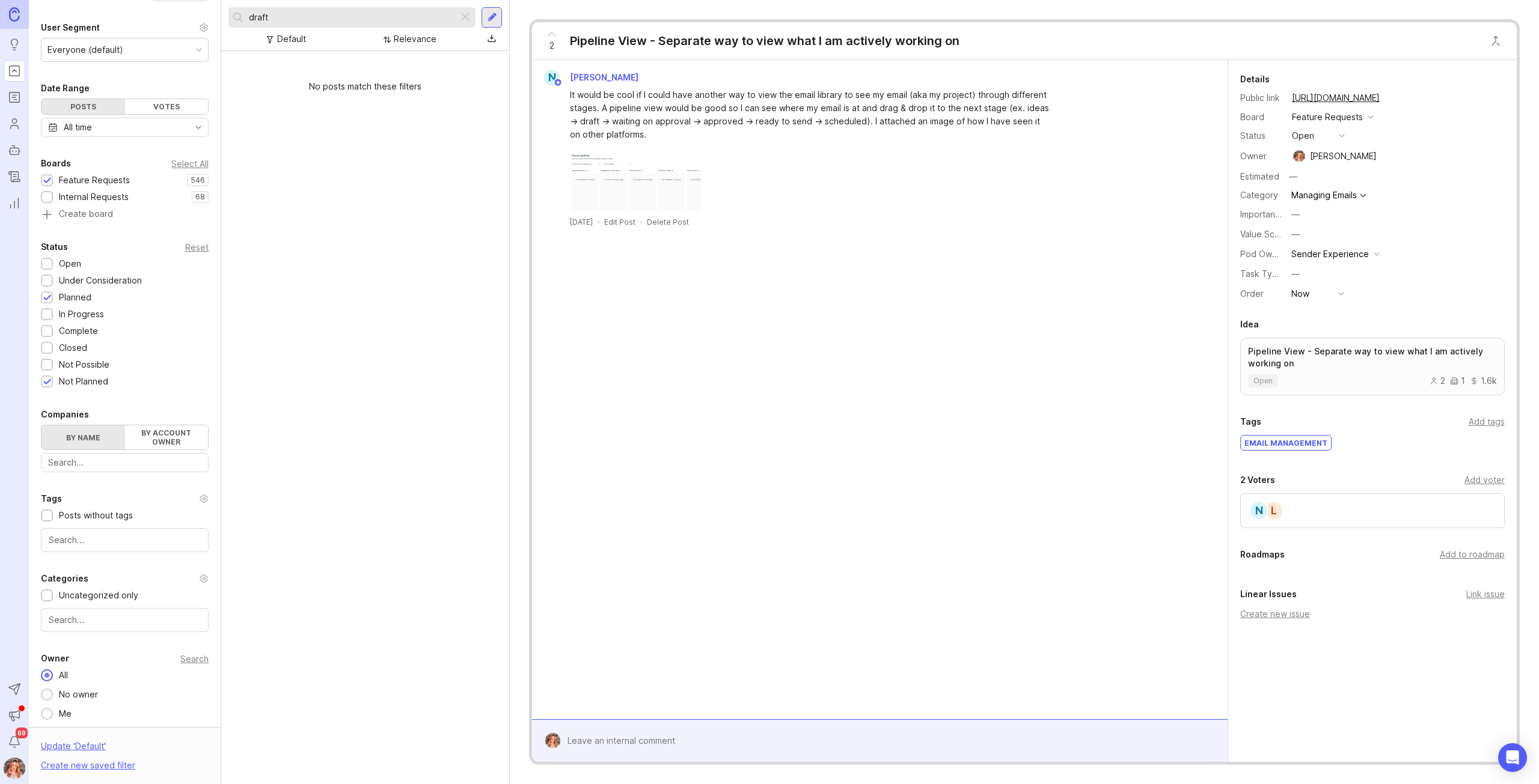
click at [48, 386] on div at bounding box center [47, 381] width 12 height 12
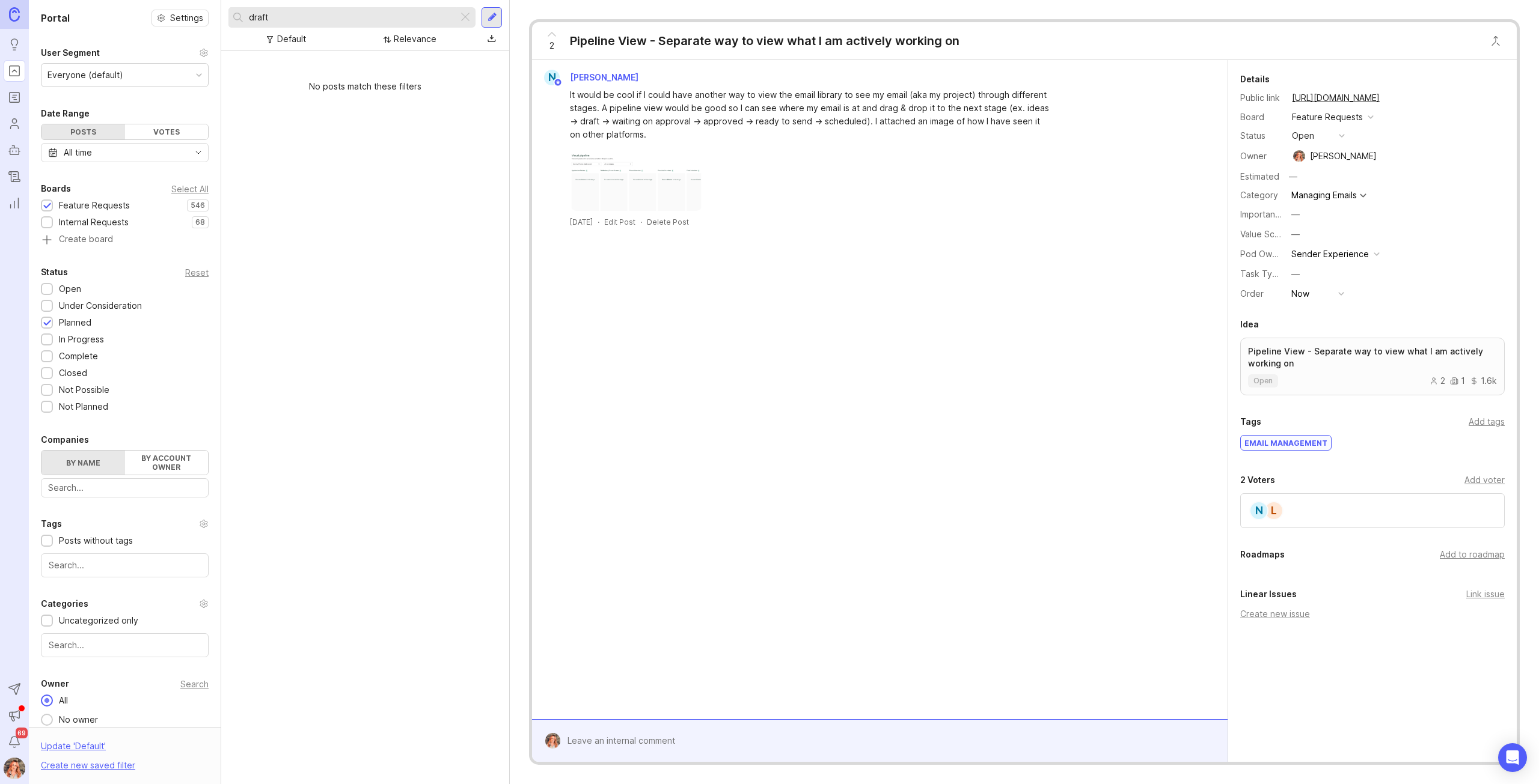
click at [43, 218] on div at bounding box center [47, 223] width 8 height 9
click at [84, 149] on div "All time" at bounding box center [77, 152] width 28 height 13
click at [140, 259] on span "All time" at bounding box center [145, 263] width 28 height 13
click at [436, 86] on div "No posts match these filters" at bounding box center [365, 86] width 288 height 32
click at [458, 17] on div at bounding box center [466, 17] width 15 height 16
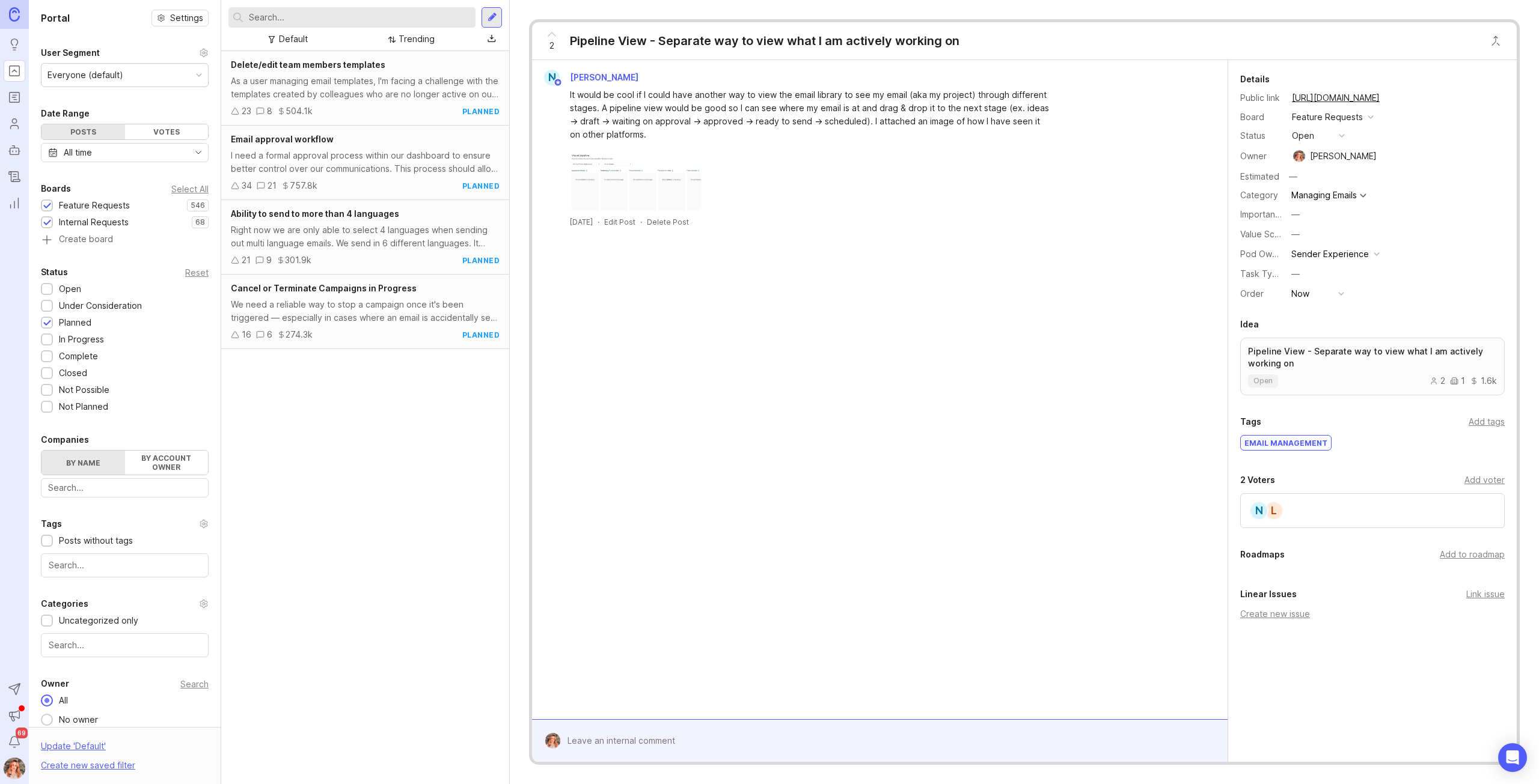
click at [382, 190] on div "34 21 757.8k planned" at bounding box center [365, 185] width 269 height 13
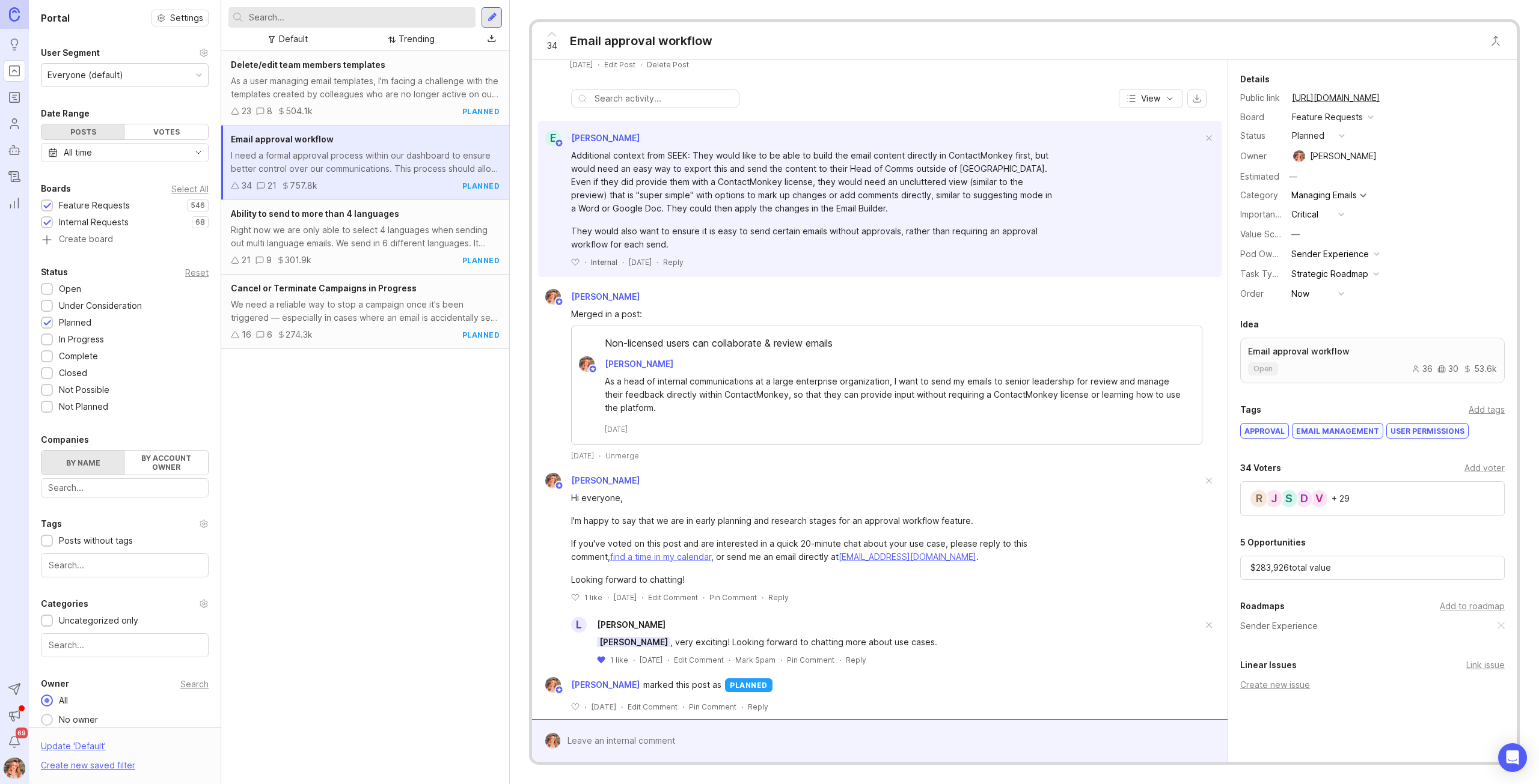
scroll to position [180, 0]
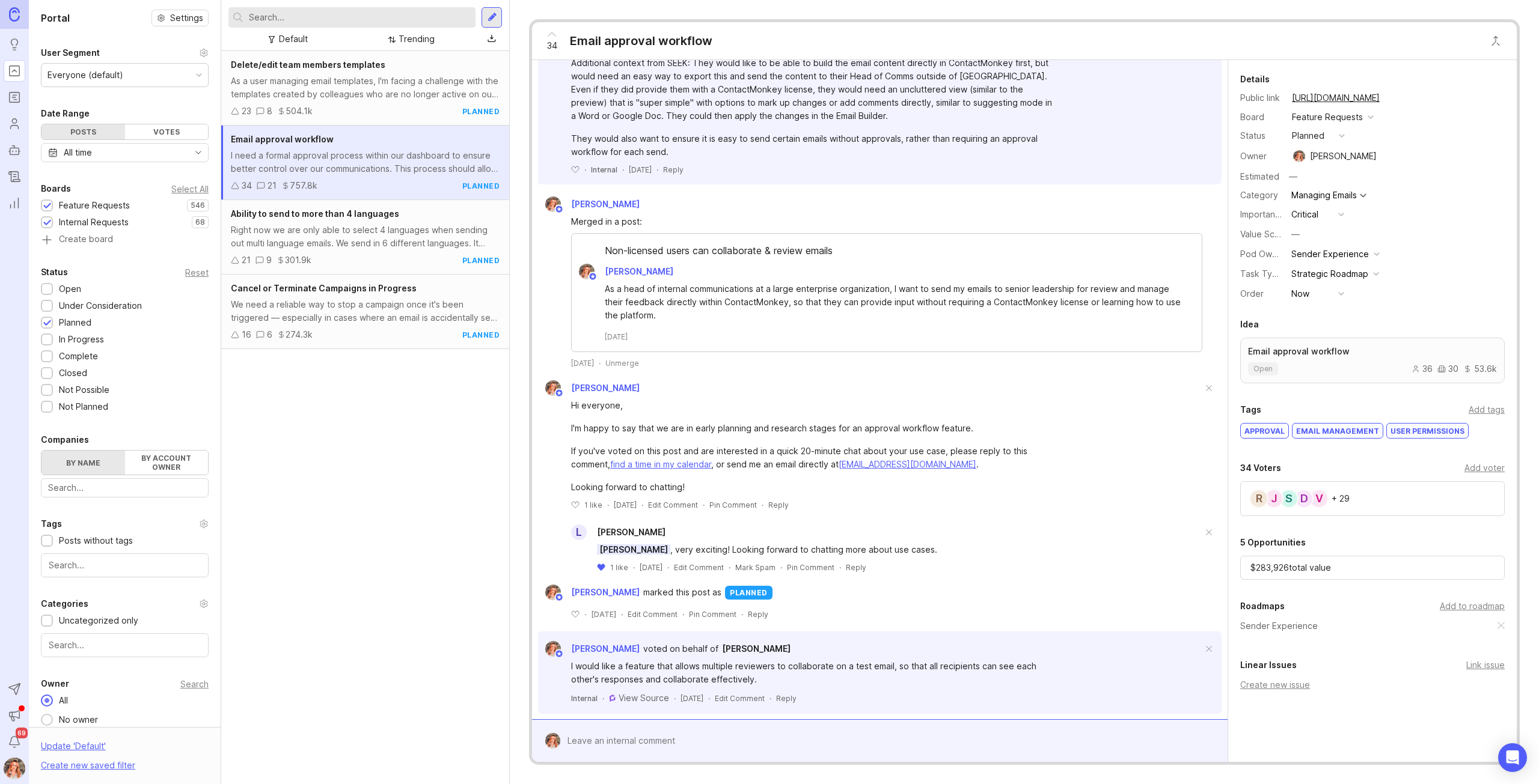
click at [1331, 139] on button "planned" at bounding box center [1318, 135] width 60 height 16
click at [1322, 196] on div "planned" at bounding box center [1312, 200] width 38 height 10
click at [1315, 133] on div "planned" at bounding box center [1308, 136] width 32 height 13
click at [667, 736] on div at bounding box center [888, 741] width 657 height 23
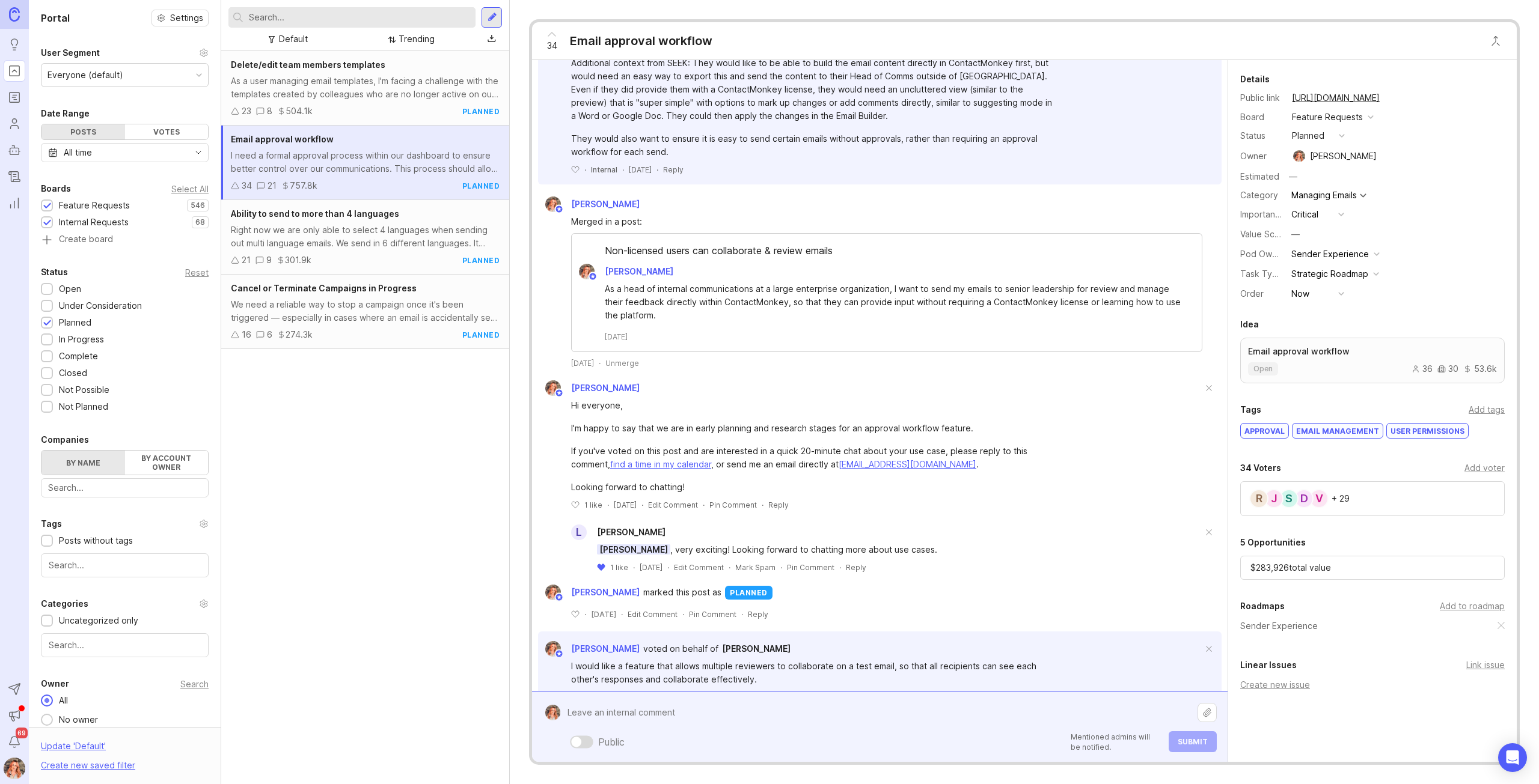
click at [807, 704] on textarea at bounding box center [879, 712] width 637 height 23
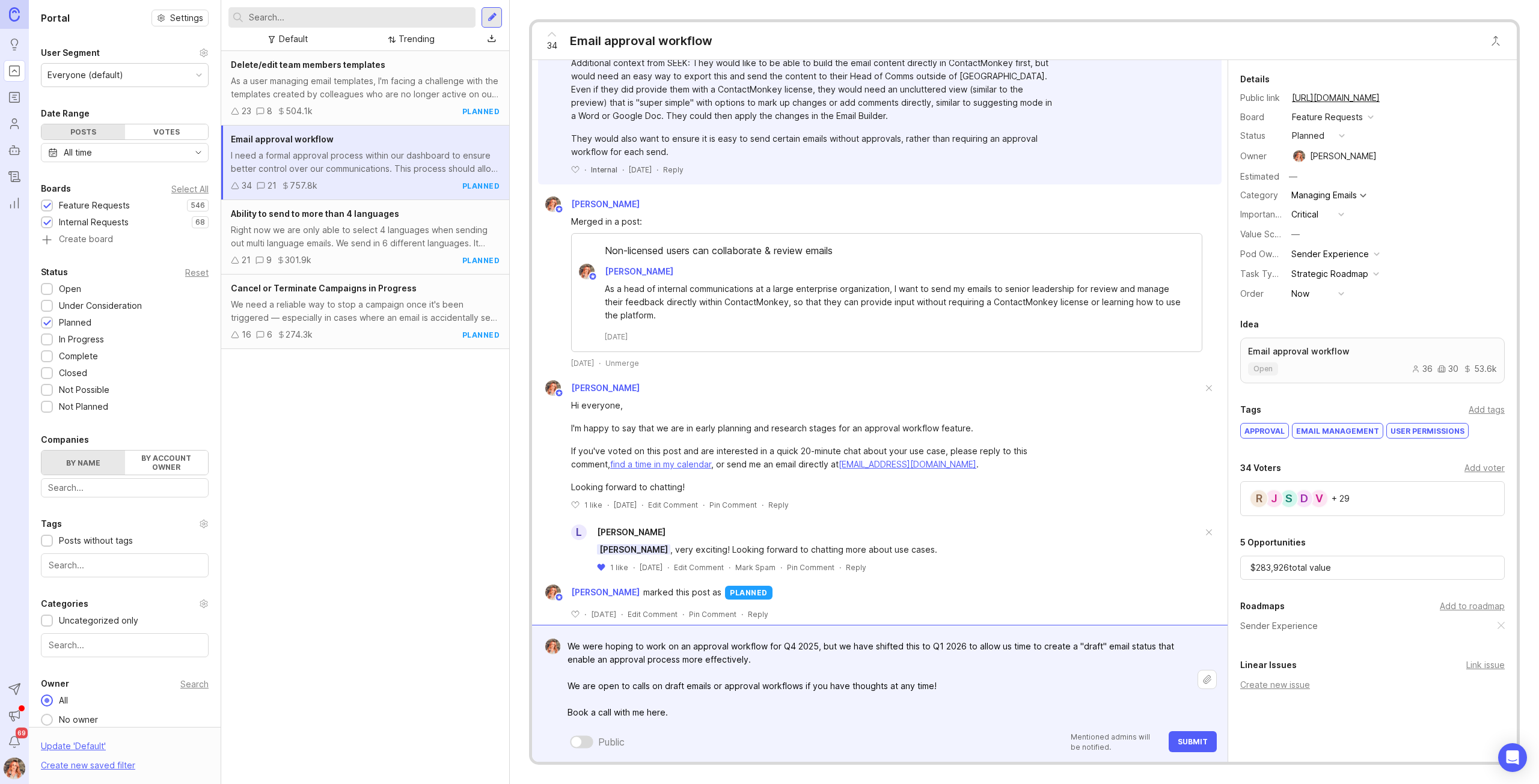
click at [555, 749] on form "We were hoping to work on an approval workflow for Q4 2025, but we have shifted…" at bounding box center [879, 693] width 695 height 137
click at [583, 745] on div at bounding box center [582, 742] width 24 height 13
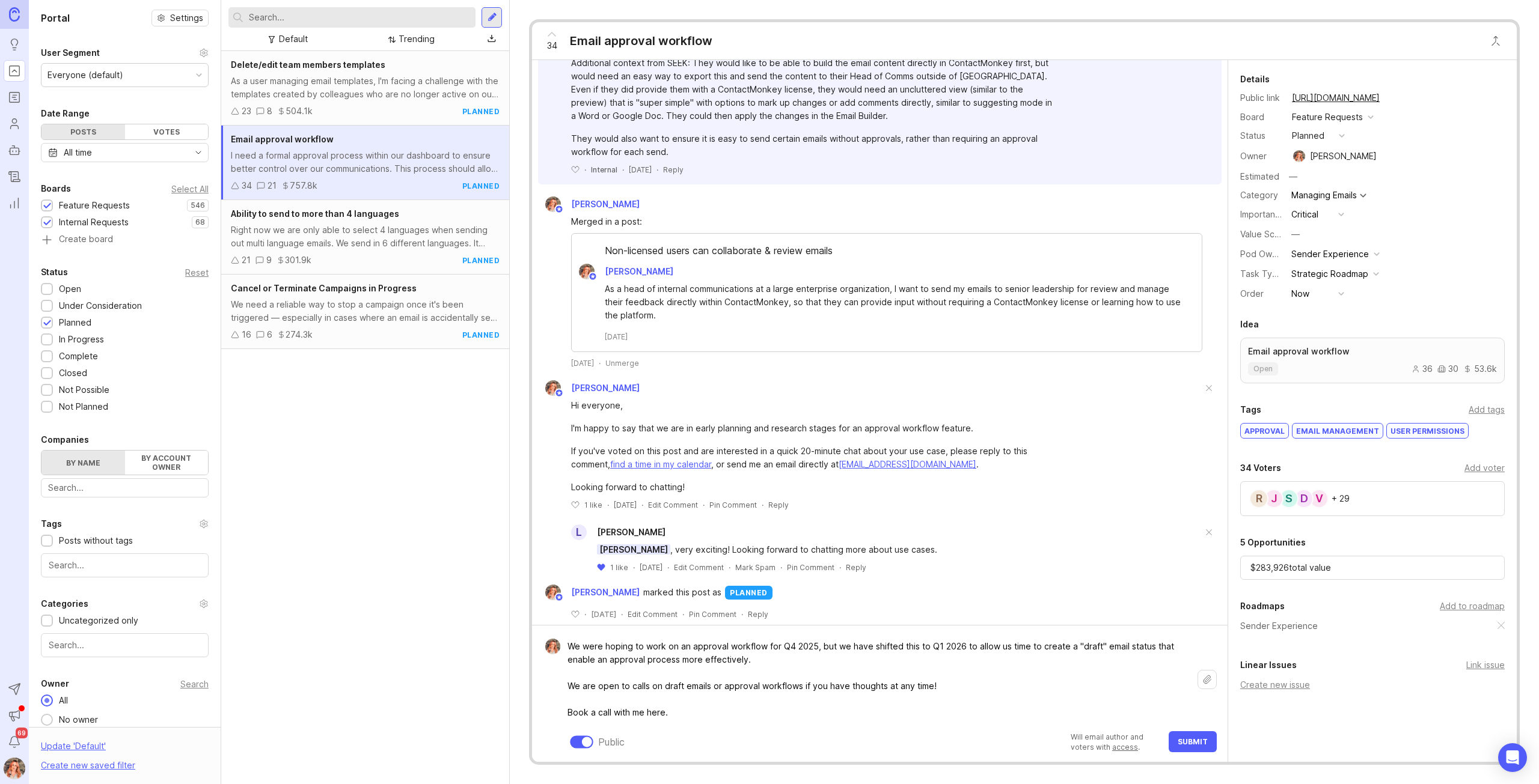
drag, startPoint x: 677, startPoint y: 712, endPoint x: 570, endPoint y: 712, distance: 107.0
click at [570, 712] on textarea "We were hoping to work on an approval workflow for Q4 2025, but we have shifted…" at bounding box center [879, 679] width 637 height 89
click at [680, 710] on textarea "We were hoping to work on an approval workflow for Q4 2025, but we have shifted…" at bounding box center [879, 679] width 637 height 89
paste textarea "https://calendly.com/bronwenweiderick/30min"
click at [769, 714] on textarea "We were hoping to work on an approval workflow for Q4 2025, but we have shifted…" at bounding box center [879, 679] width 637 height 89
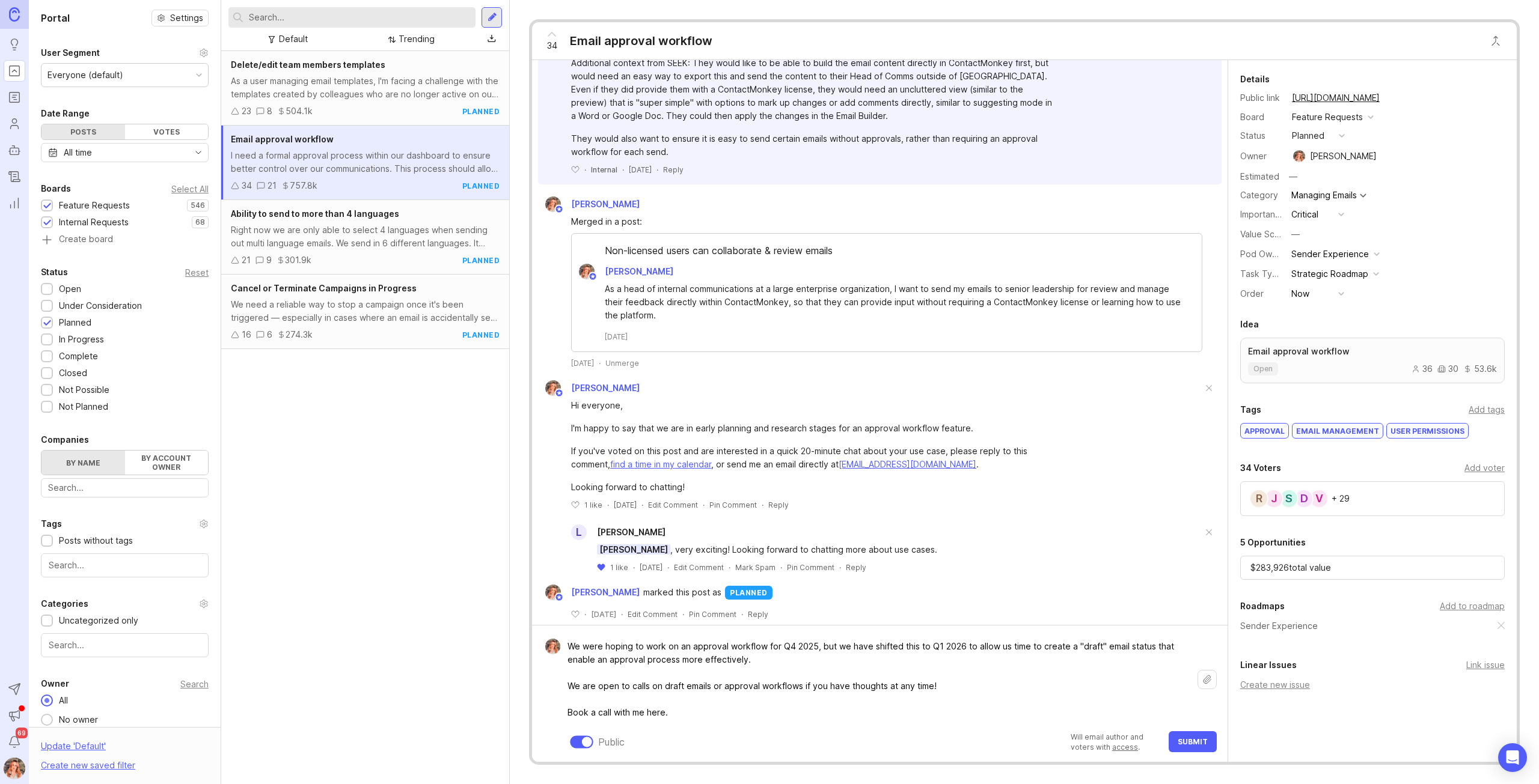
drag, startPoint x: 676, startPoint y: 715, endPoint x: 558, endPoint y: 701, distance: 118.8
click at [558, 701] on form "We were hoping to work on an approval workflow for Q4 2025, but we have shifted…" at bounding box center [879, 693] width 695 height 137
click at [572, 715] on textarea "We were hoping to work on an approval workflow for Q4 2025, but we have shifted…" at bounding box center [879, 679] width 637 height 89
click at [567, 713] on textarea "We were hoping to work on an approval workflow for Q4 2025, but we have shifted…" at bounding box center [879, 679] width 637 height 89
click at [678, 711] on textarea "We were hoping to work on an approval workflow for Q4 2025, but we have shifted…" at bounding box center [879, 679] width 637 height 89
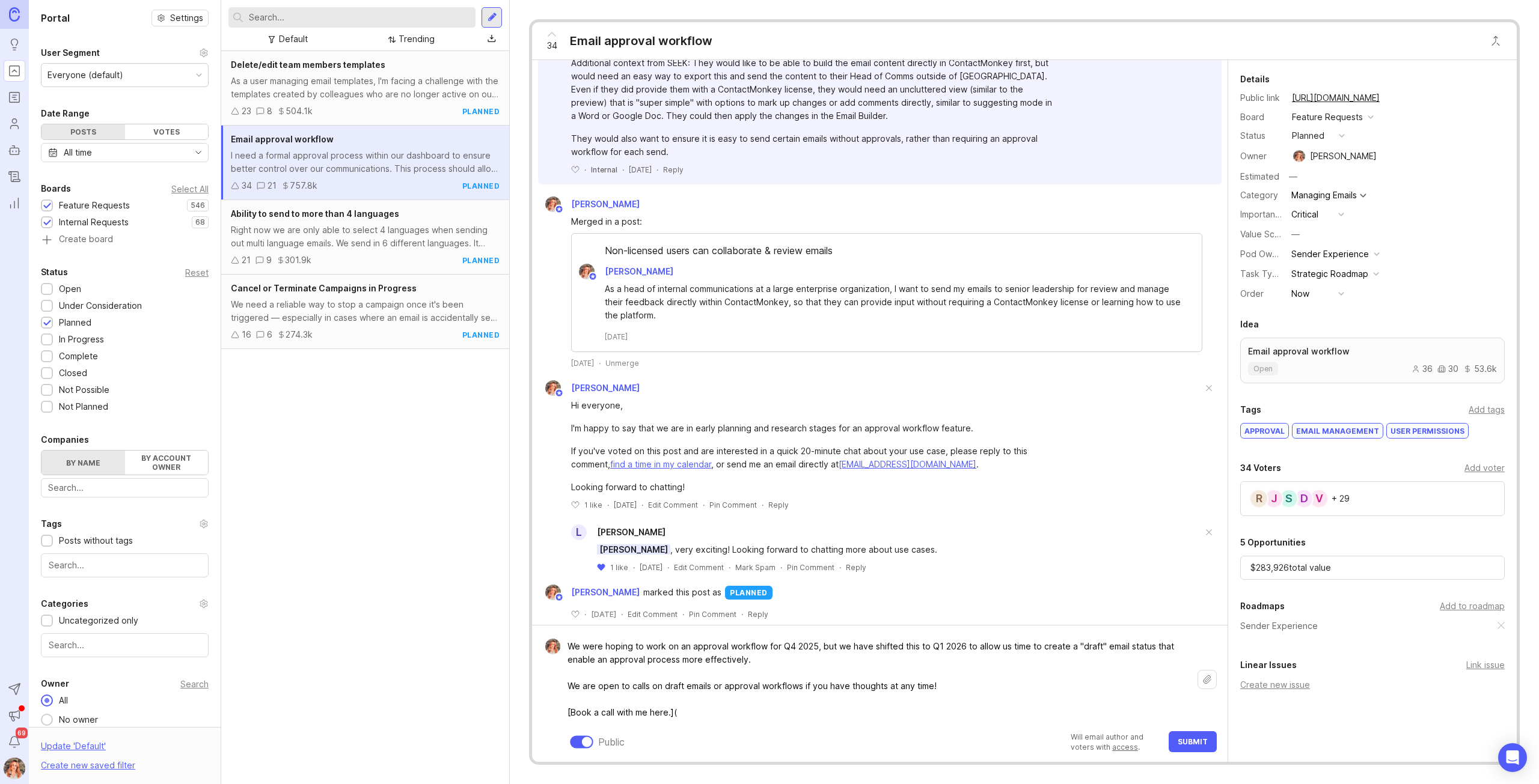
paste textarea "https://calendly.com/bronwenweiderick/30min"
type textarea "We were hoping to work on an approval workflow for Q4 2025, but we have shifted…"
drag, startPoint x: 896, startPoint y: 716, endPoint x: 569, endPoint y: 609, distance: 344.1
click at [569, 609] on div "Bronwen W I need a formal approval process within our dashboard to ensure bette…" at bounding box center [880, 410] width 696 height 702
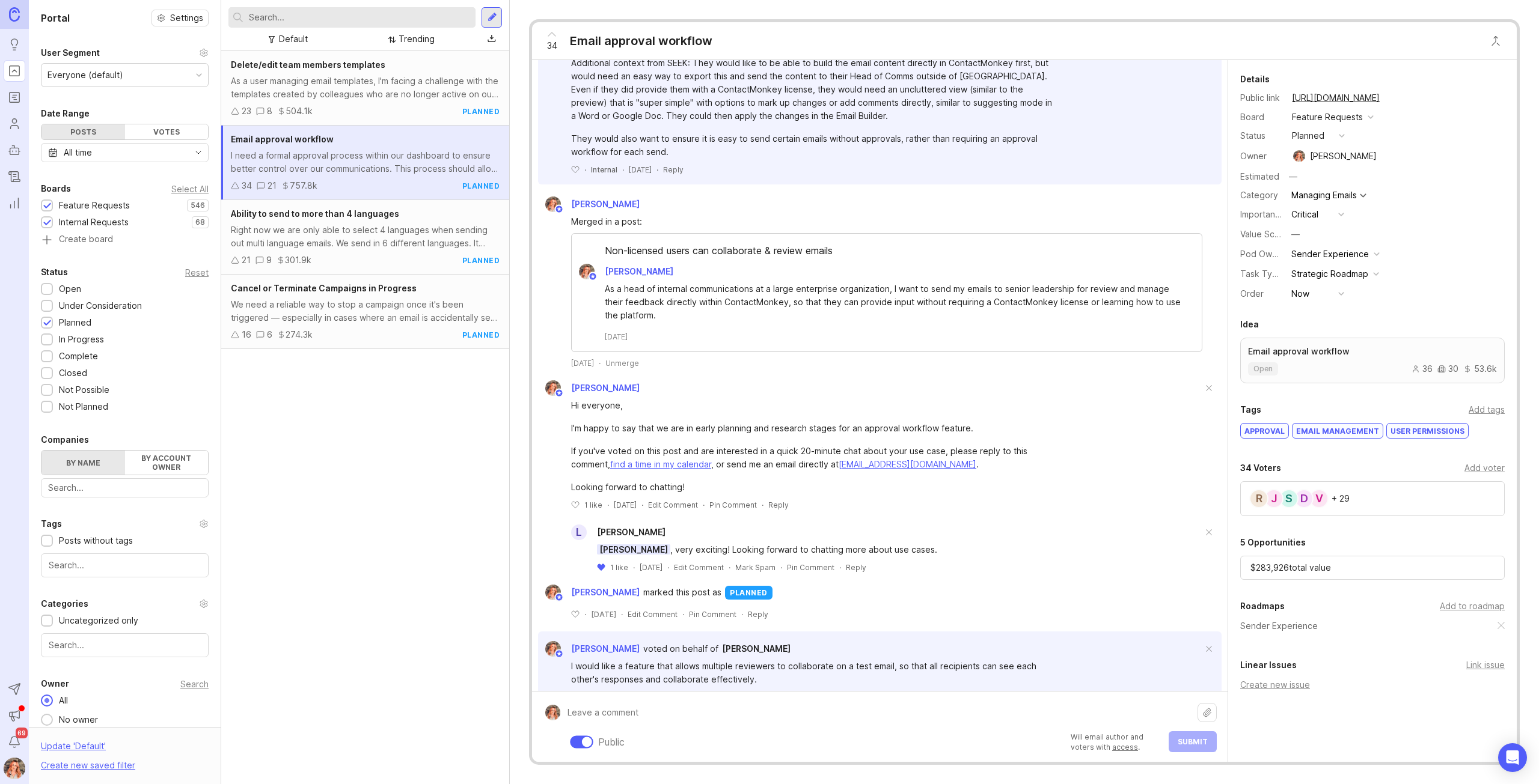
click at [619, 719] on textarea at bounding box center [879, 712] width 637 height 23
paste textarea "### Feature request update: Approvals timeline We originally targeted Q4 2025 f…"
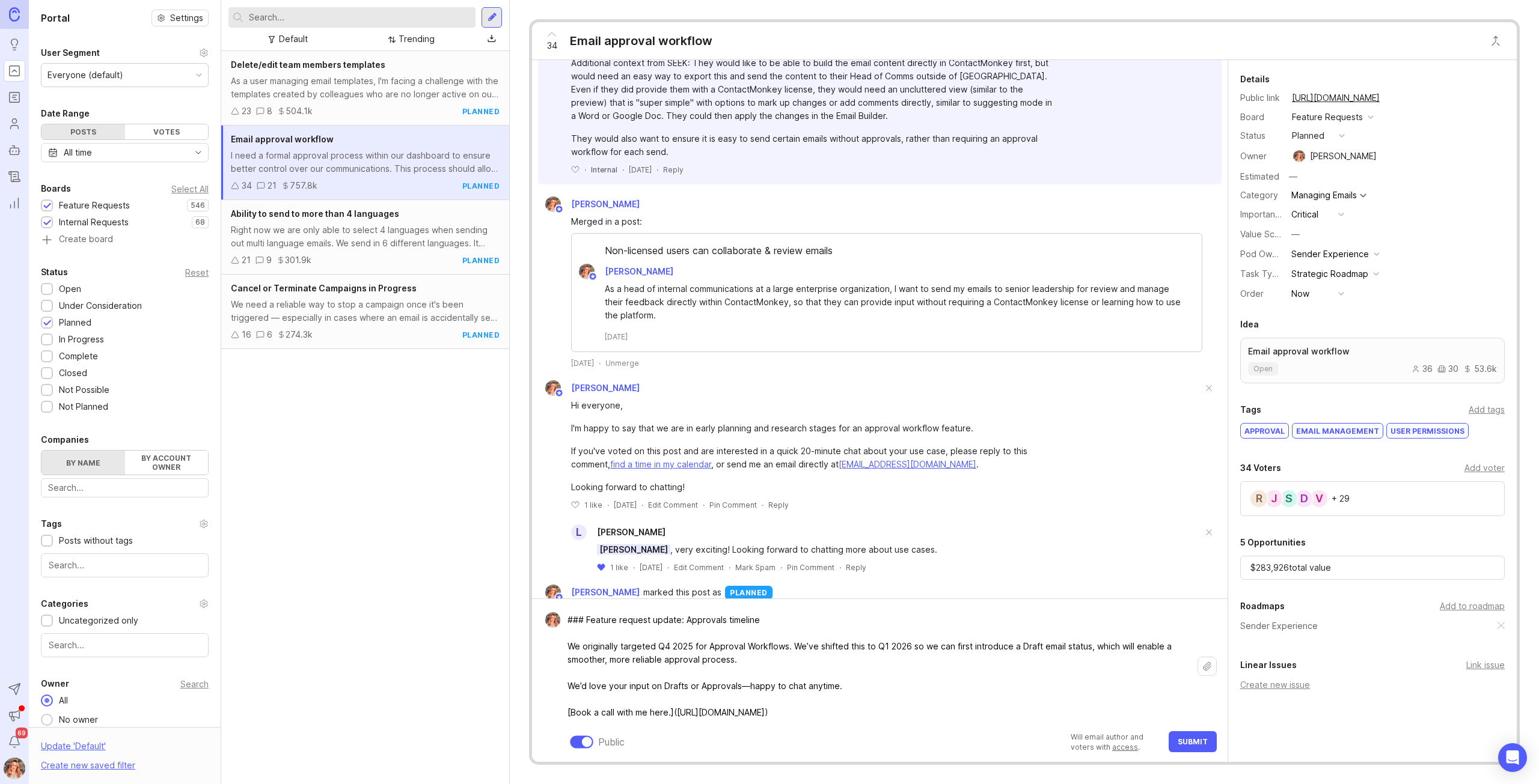
scroll to position [361, 0]
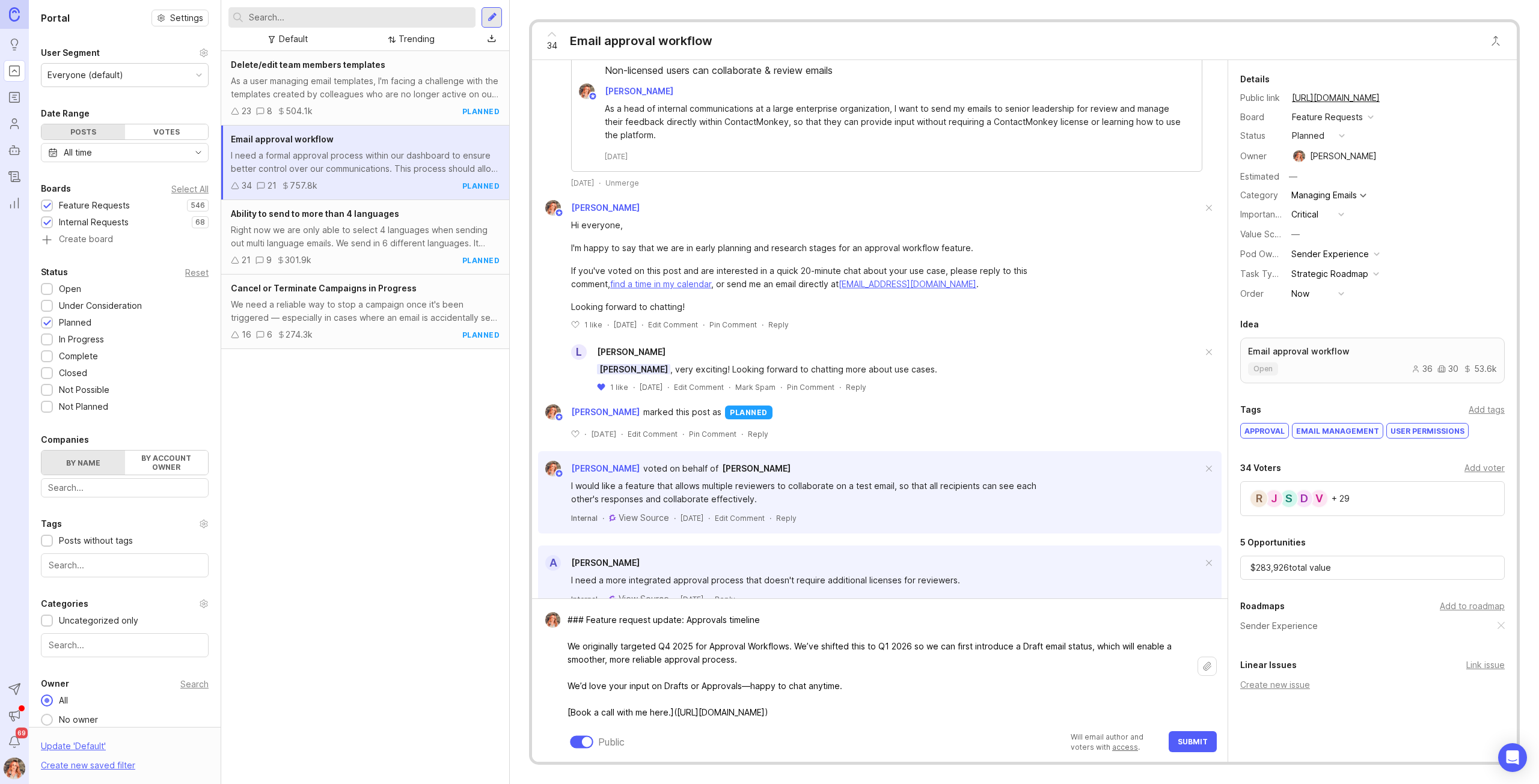
drag, startPoint x: 587, startPoint y: 620, endPoint x: 553, endPoint y: 615, distance: 34.4
click at [553, 615] on form "### Feature request update: Approvals timeline We originally targeted Q4 2025 f…" at bounding box center [879, 680] width 695 height 163
drag, startPoint x: 635, startPoint y: 617, endPoint x: 540, endPoint y: 622, distance: 95.1
click at [540, 622] on form "Feature request update: Approvals timeline We originally targeted Q4 2025 for A…" at bounding box center [879, 680] width 695 height 163
click at [749, 658] on textarea "Update: Approvals timeline We originally targeted Q4 2025 for Approval Workflow…" at bounding box center [879, 666] width 637 height 116
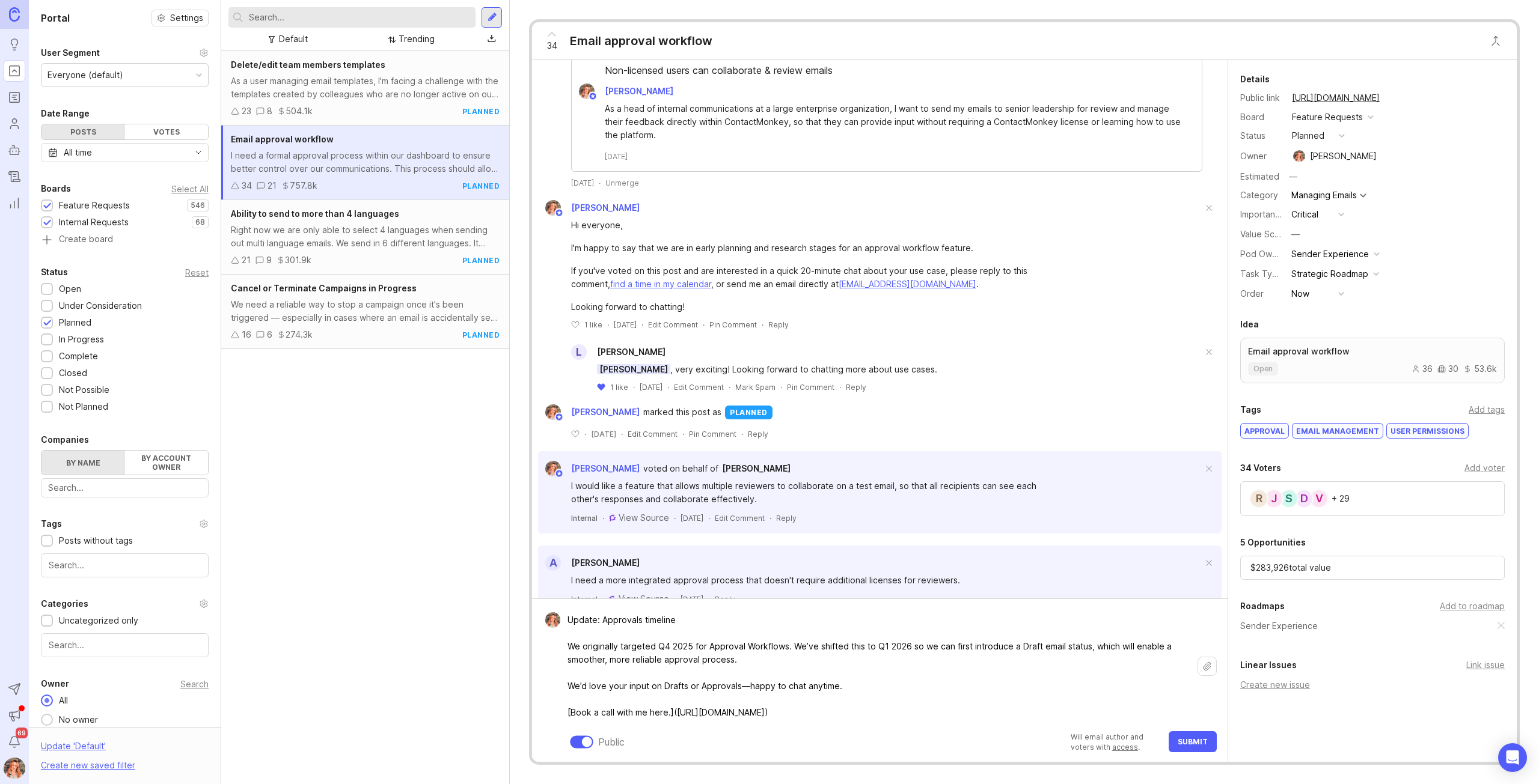
click at [747, 684] on textarea "Update: Approvals timeline We originally targeted Q4 2025 for Approval Workflow…" at bounding box center [879, 666] width 637 height 116
type textarea "Update: Approvals timeline We originally targeted Q4 2025 for Approval Workflow…"
click at [1188, 737] on button "Submit" at bounding box center [1193, 742] width 48 height 21
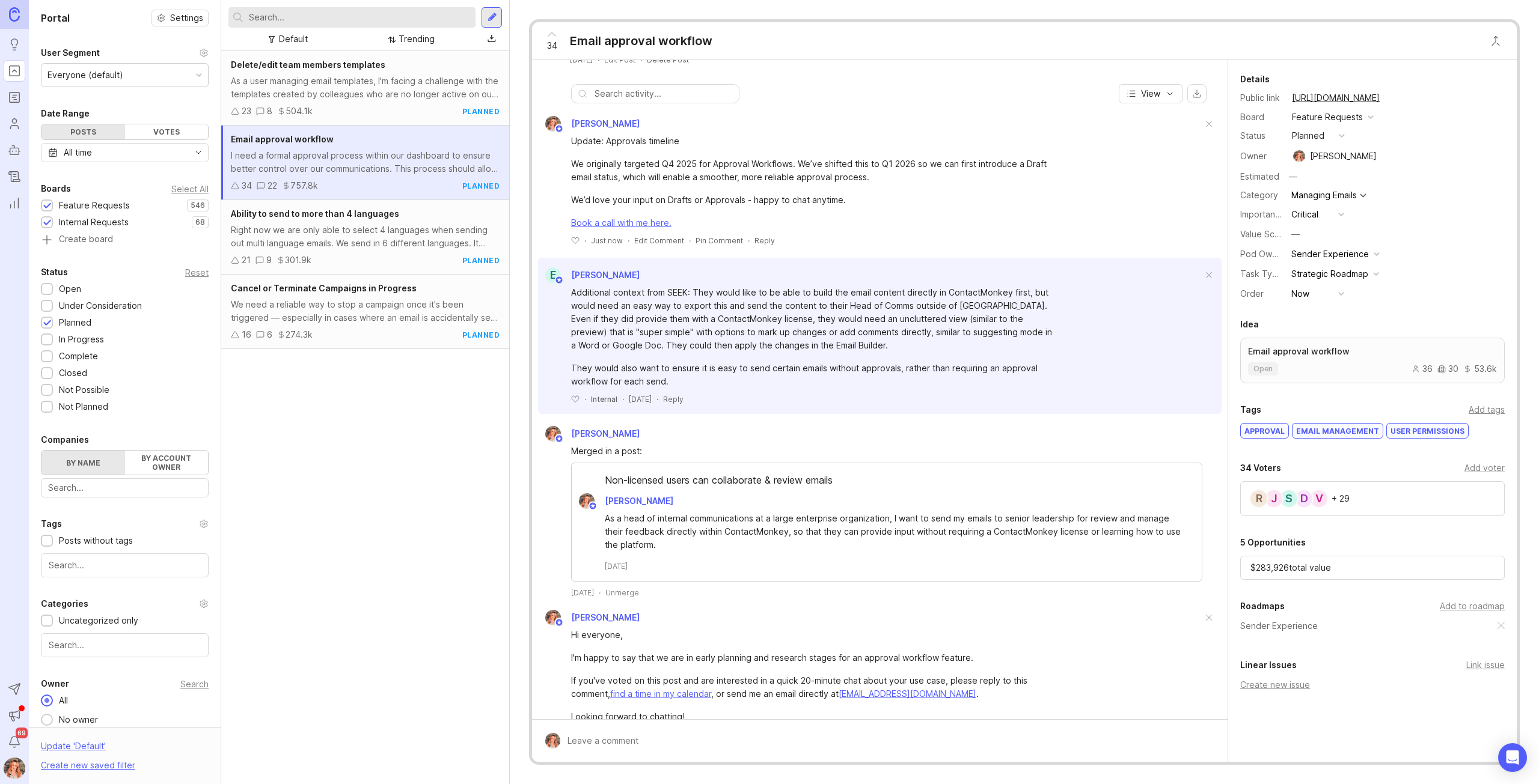
scroll to position [0, 0]
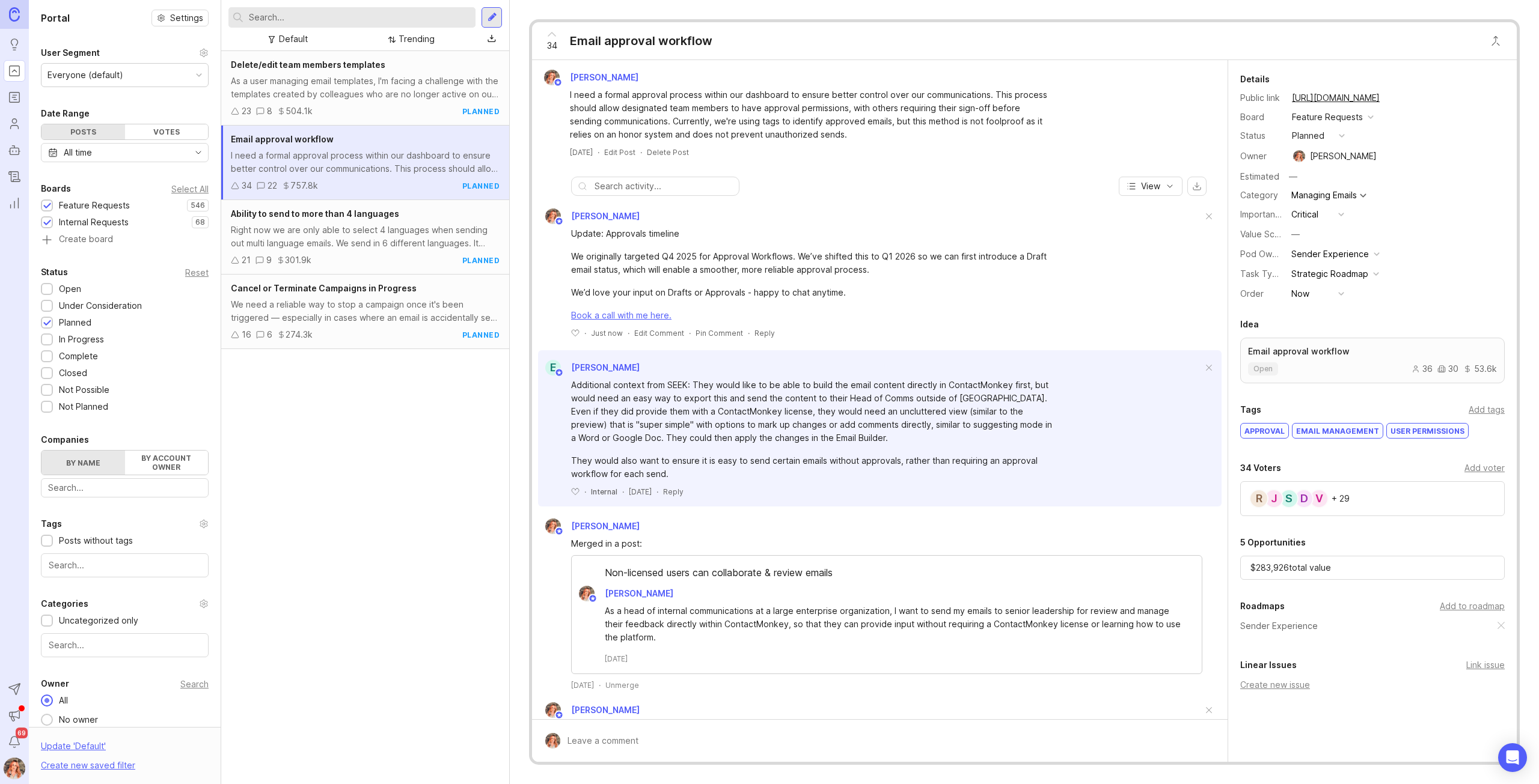
drag, startPoint x: 716, startPoint y: 331, endPoint x: 747, endPoint y: 294, distance: 48.3
click at [716, 331] on div "Pin Comment" at bounding box center [719, 332] width 48 height 10
